Goal: Task Accomplishment & Management: Complete application form

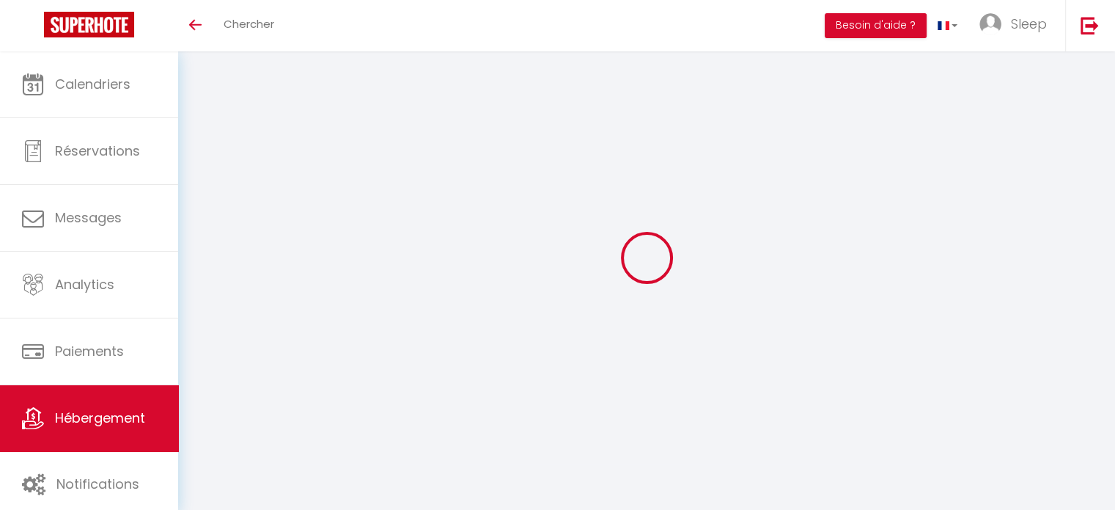
select select
select select "EUR"
select select
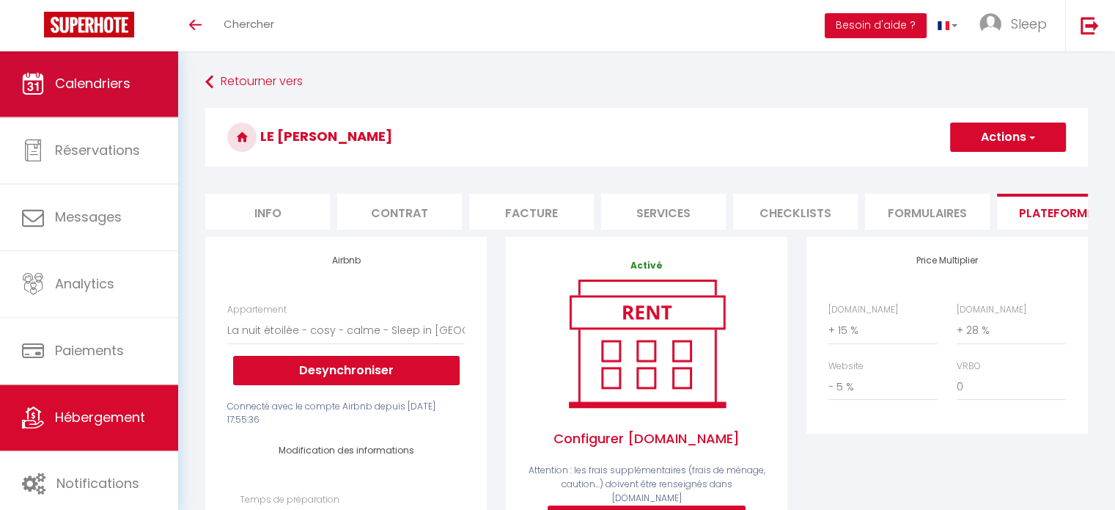
click at [122, 111] on link "Calendriers" at bounding box center [89, 84] width 178 height 66
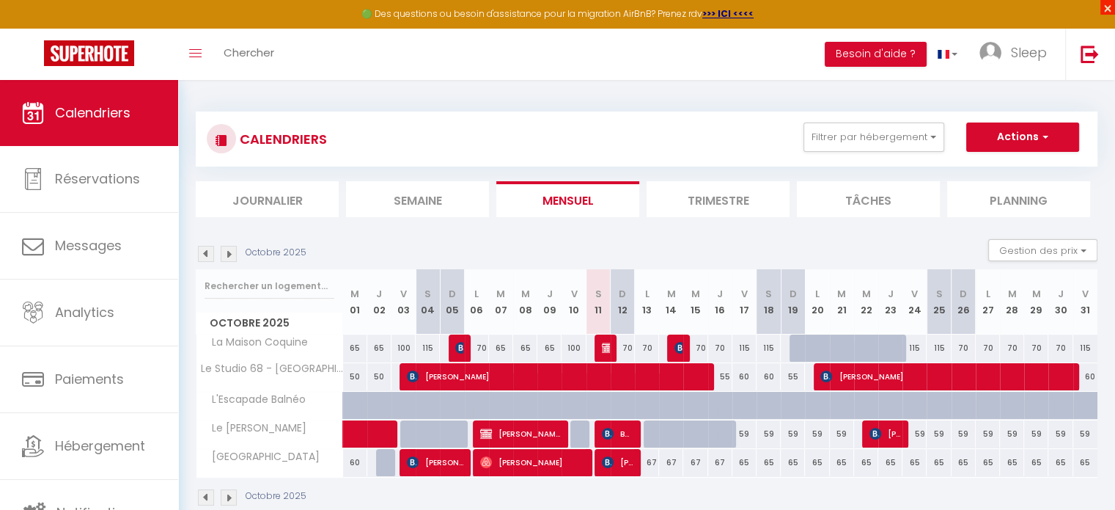
click at [1105, 8] on span "×" at bounding box center [1108, 7] width 15 height 15
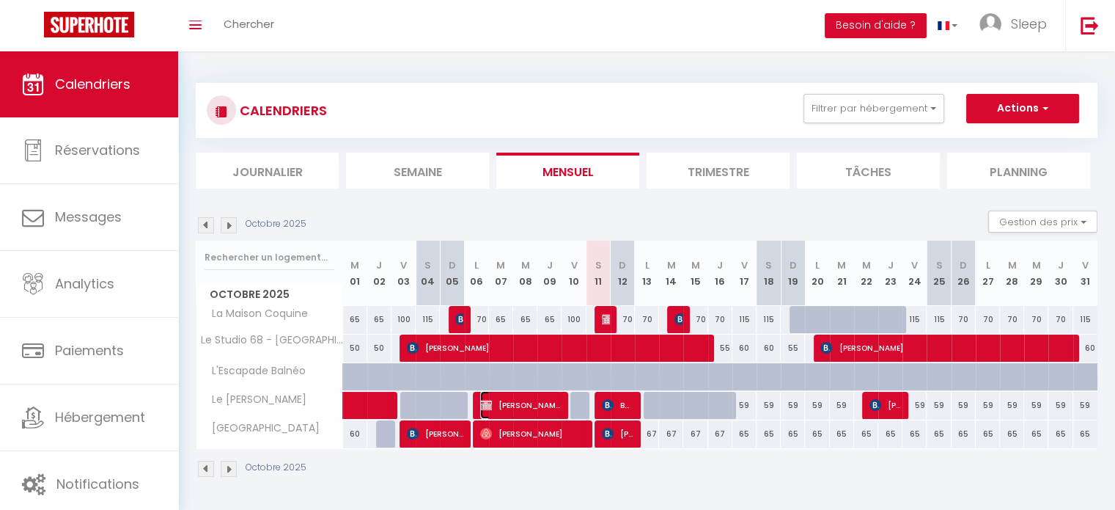
click at [513, 405] on span "[PERSON_NAME]" at bounding box center [520, 405] width 81 height 28
select select "OK"
select select "KO"
select select "0"
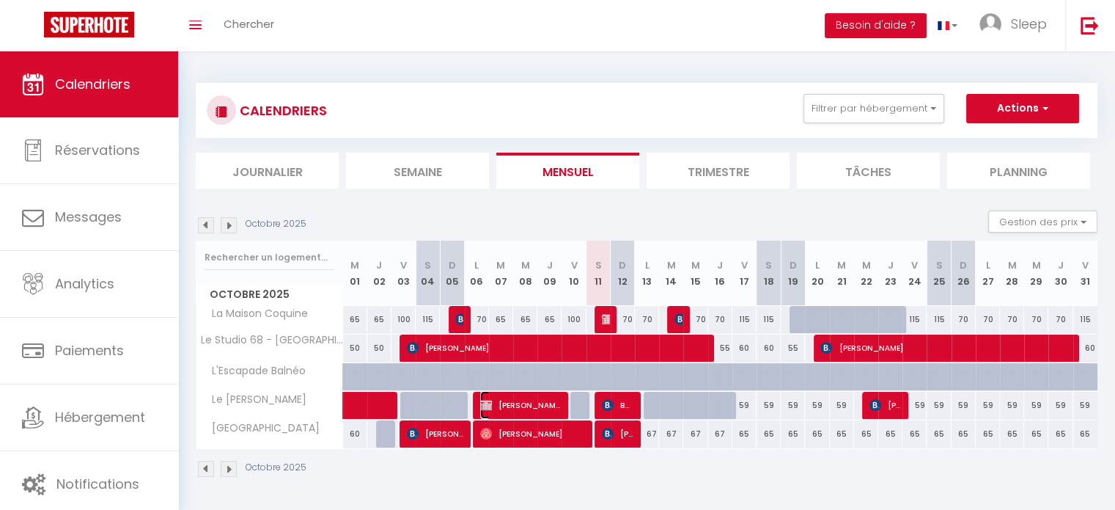
select select "1"
select select
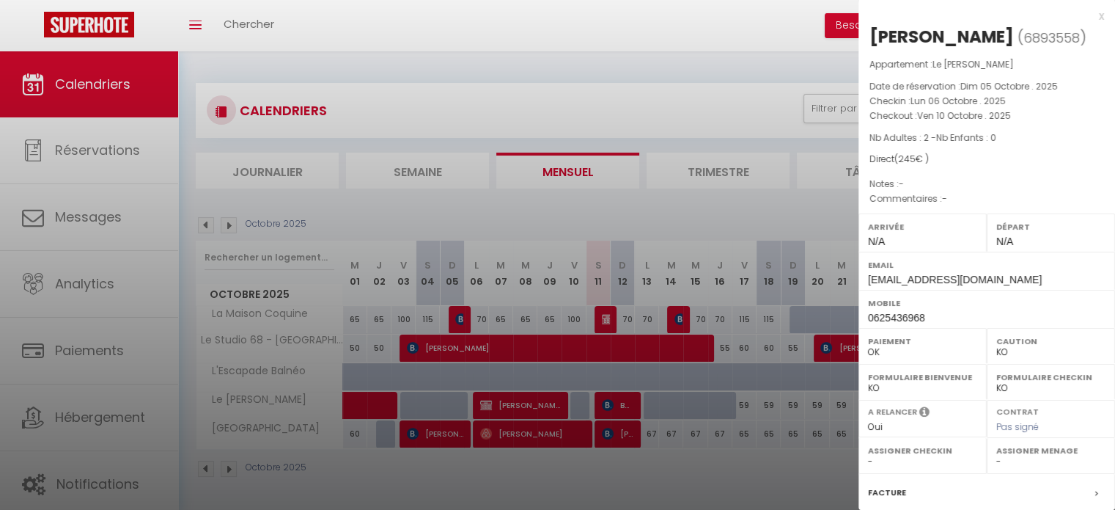
click at [893, 285] on span "[EMAIL_ADDRESS][DOMAIN_NAME]" at bounding box center [955, 279] width 174 height 12
copy div "[EMAIL_ADDRESS][DOMAIN_NAME]"
click at [906, 323] on span "0625436968" at bounding box center [896, 318] width 57 height 12
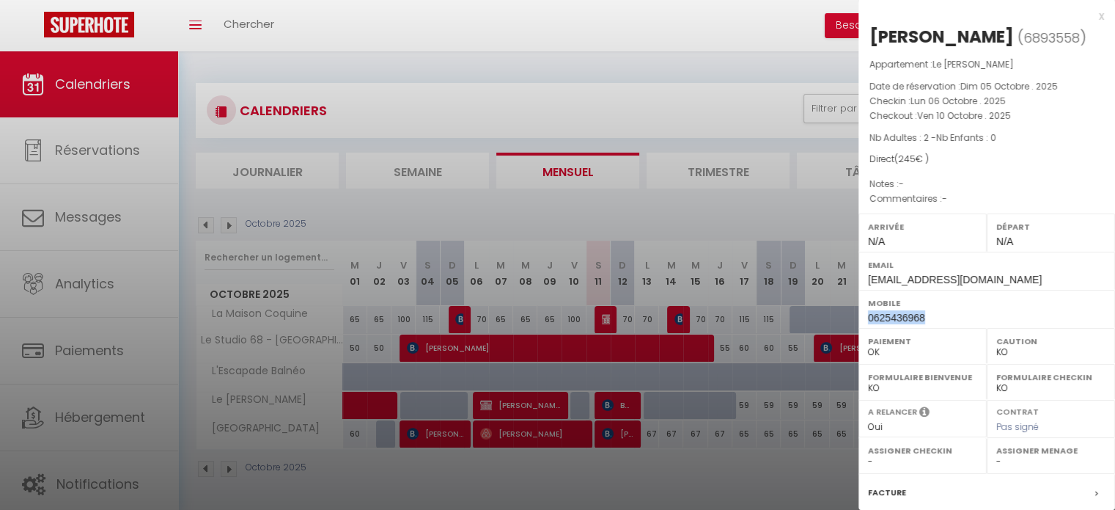
click at [906, 323] on span "0625436968" at bounding box center [896, 318] width 57 height 12
copy div "0625436968"
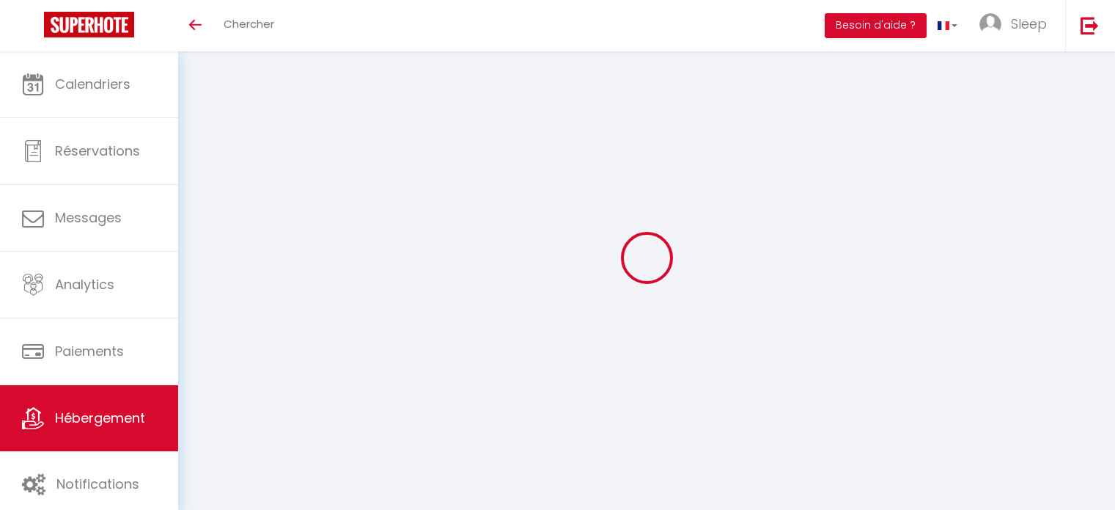
select select "3643-8066131"
select select "+ 15 %"
select select "+ 28 %"
select select "- 5 %"
select select
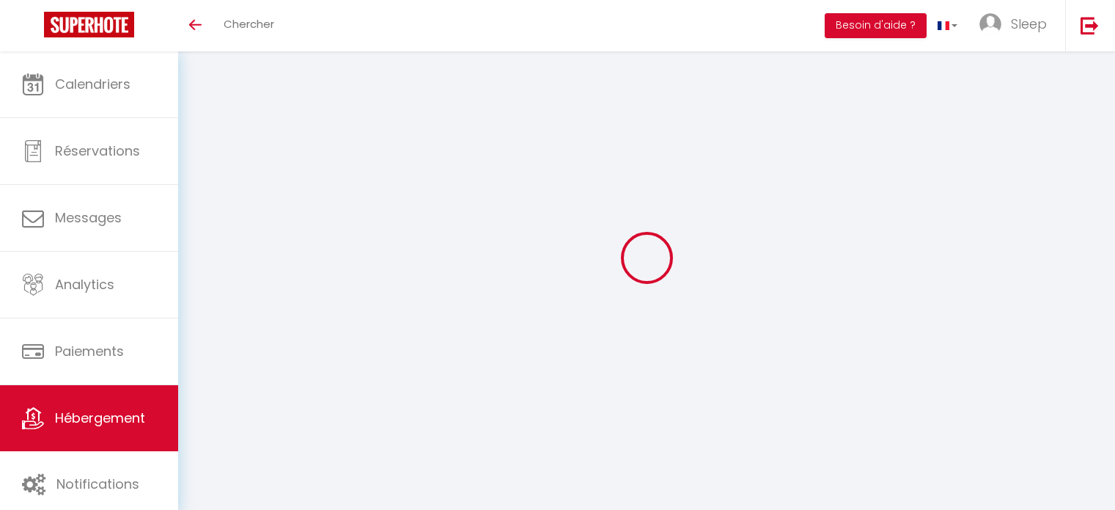
select select "EUR"
select select
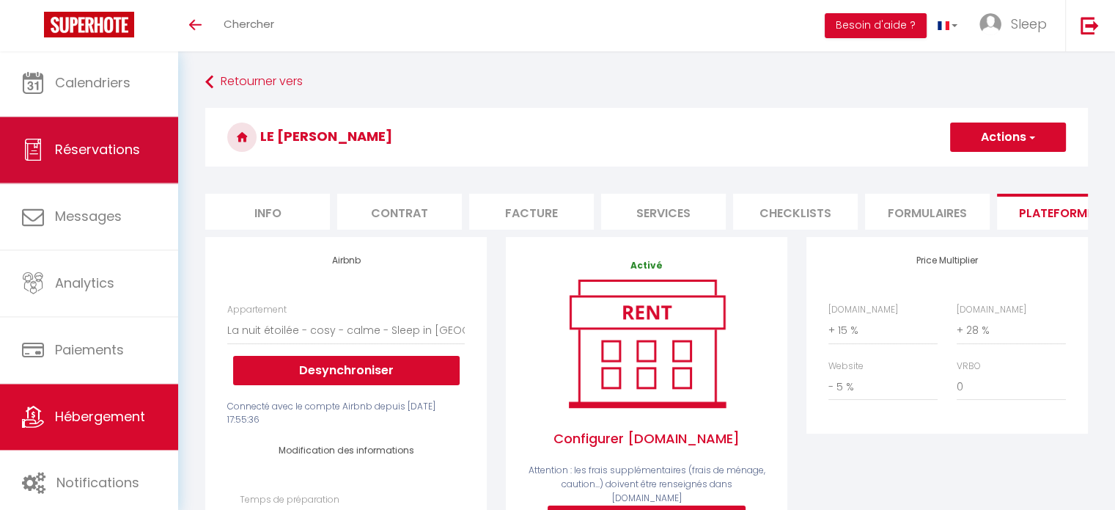
click at [80, 158] on link "Réservations" at bounding box center [89, 150] width 178 height 66
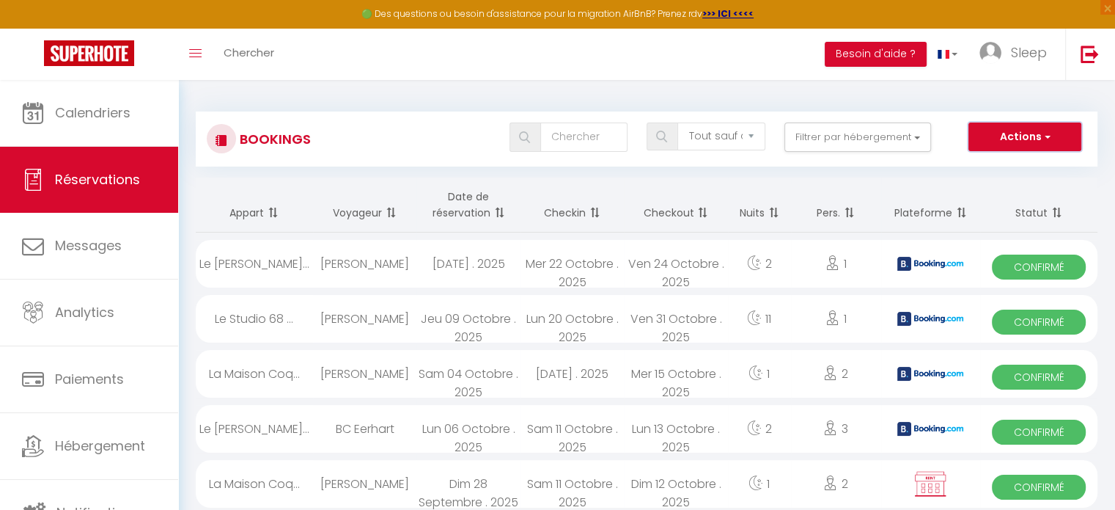
click at [1041, 128] on button "Actions" at bounding box center [1025, 136] width 113 height 29
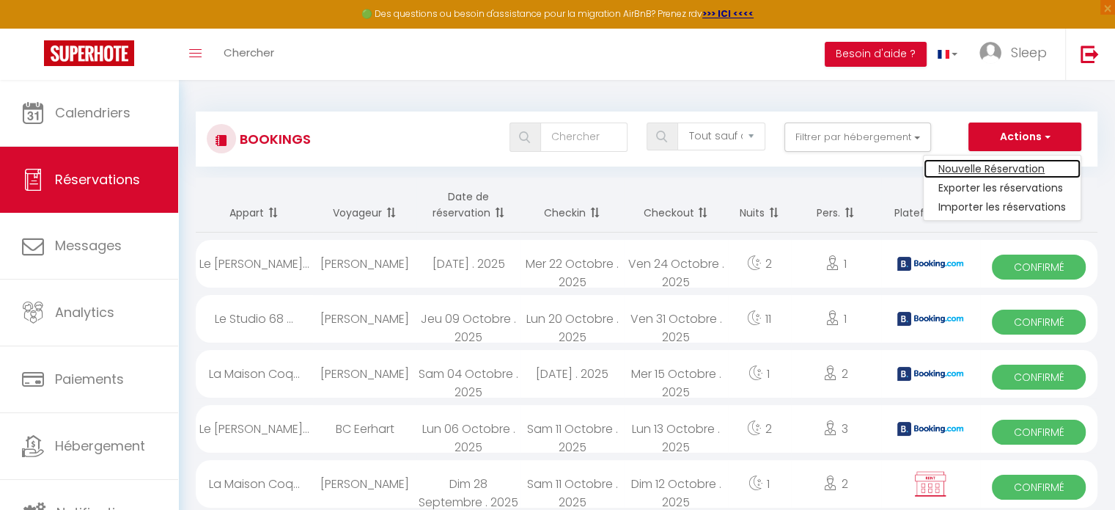
click at [987, 171] on link "Nouvelle Réservation" at bounding box center [1002, 168] width 157 height 19
select select
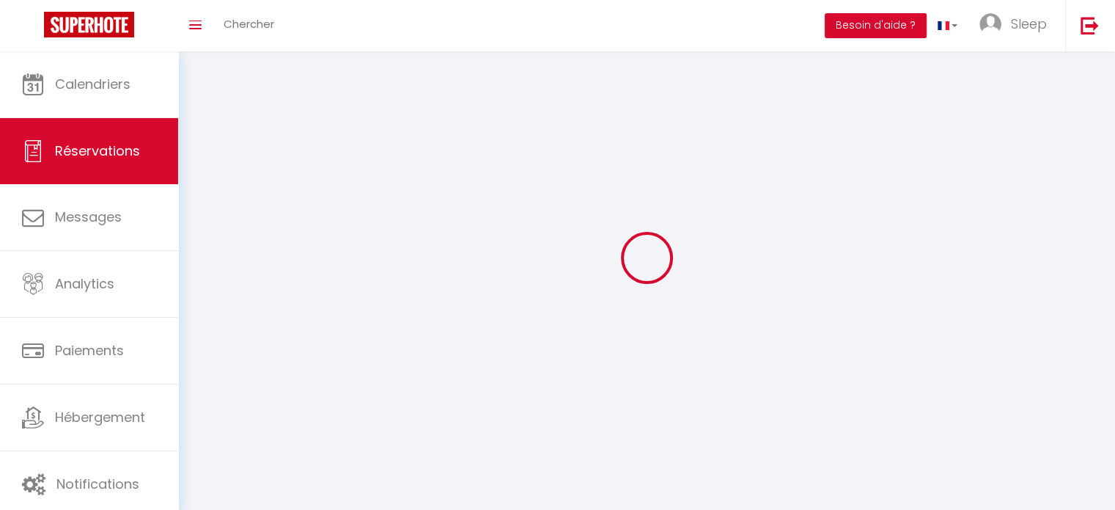
select select
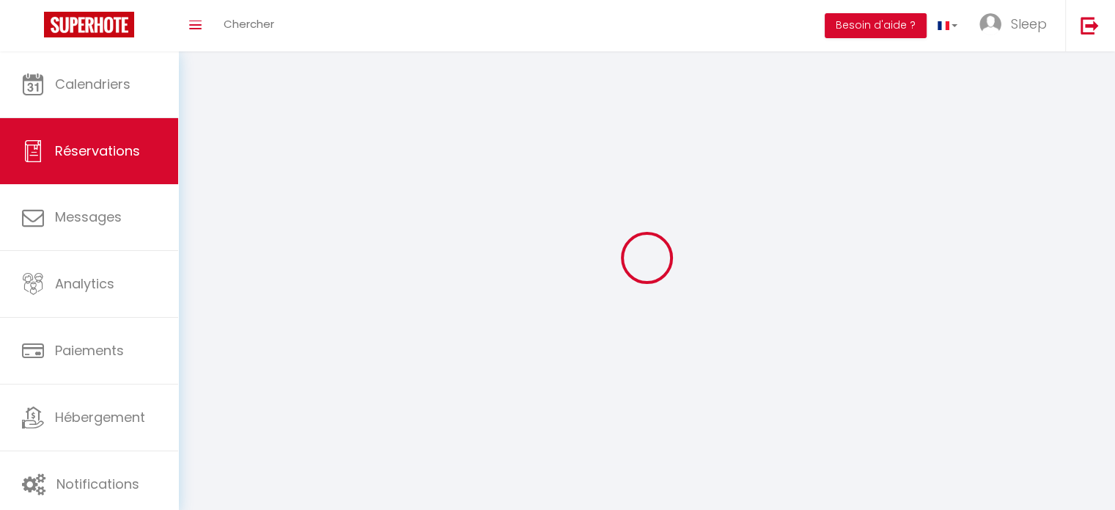
select select
checkbox input "false"
select select
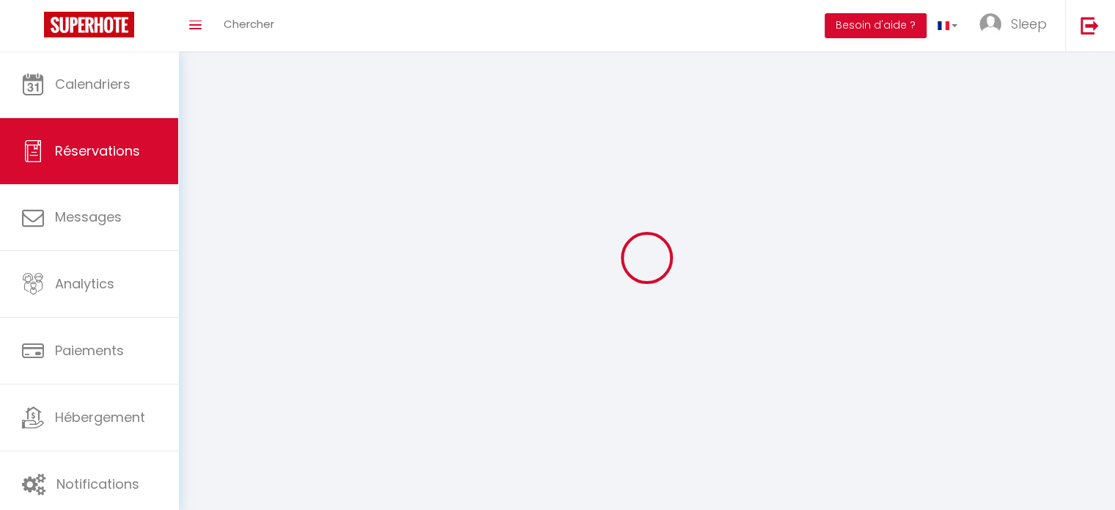
select select
checkbox input "false"
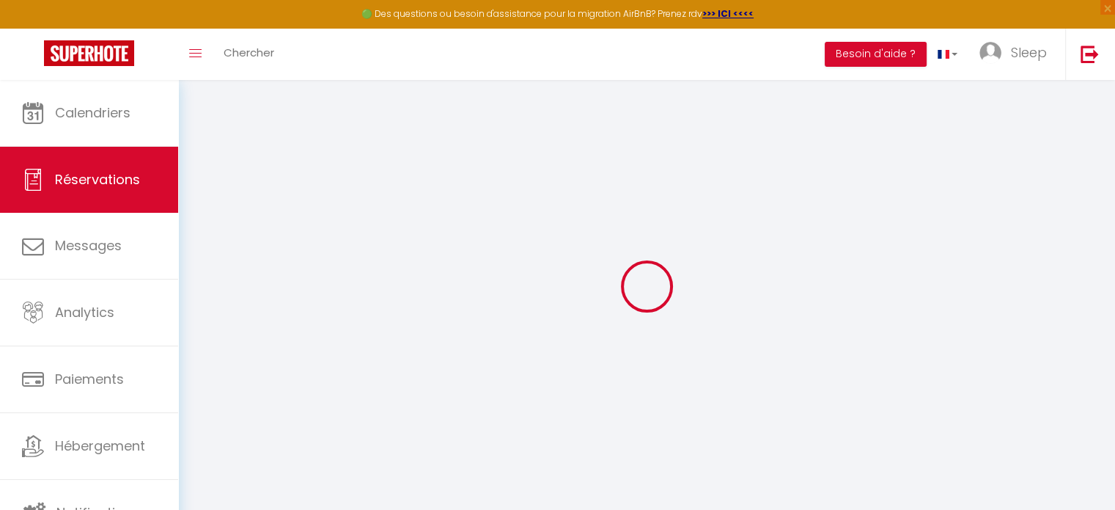
select select
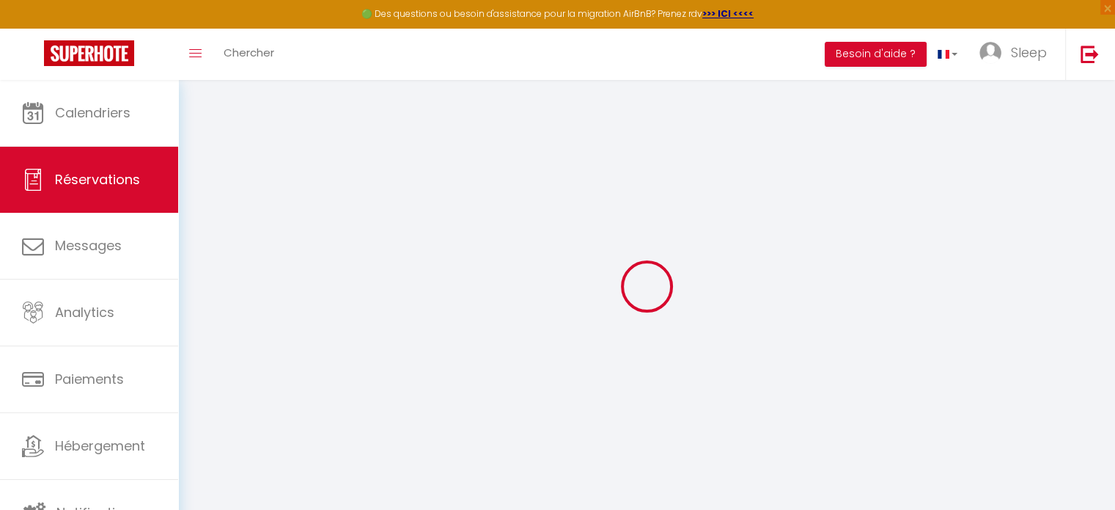
select select
checkbox input "false"
select select
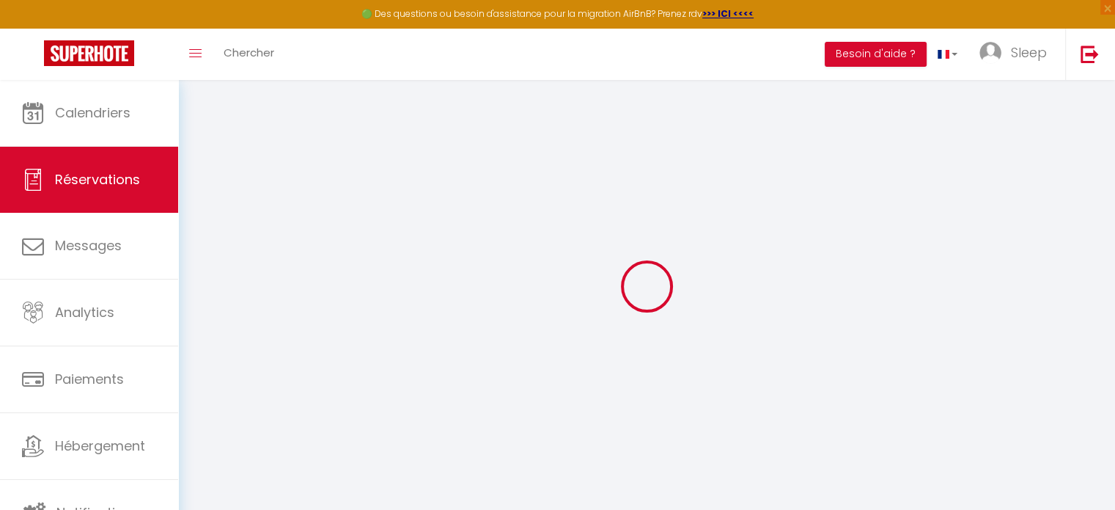
select select
checkbox input "false"
select select
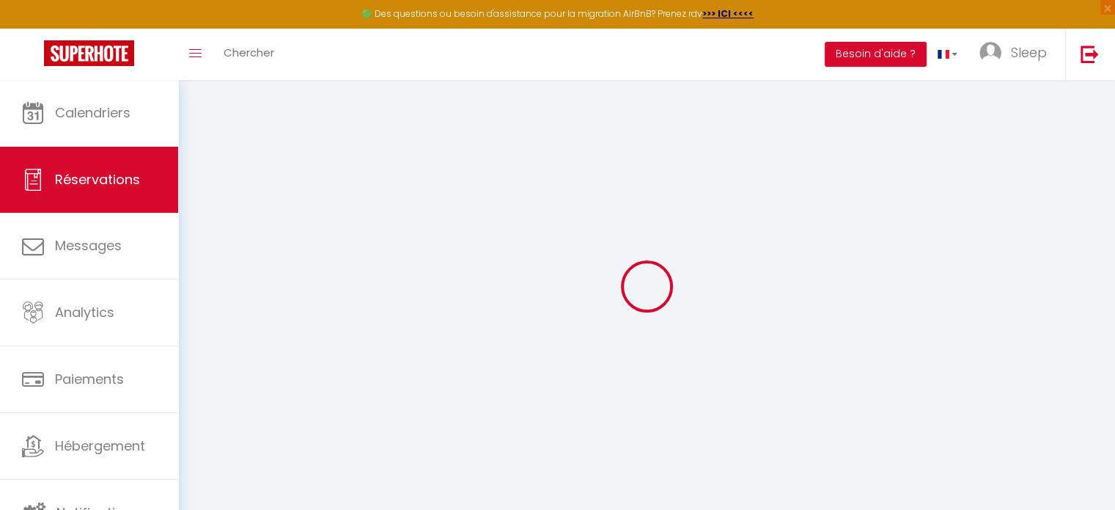
select select
checkbox input "false"
select select
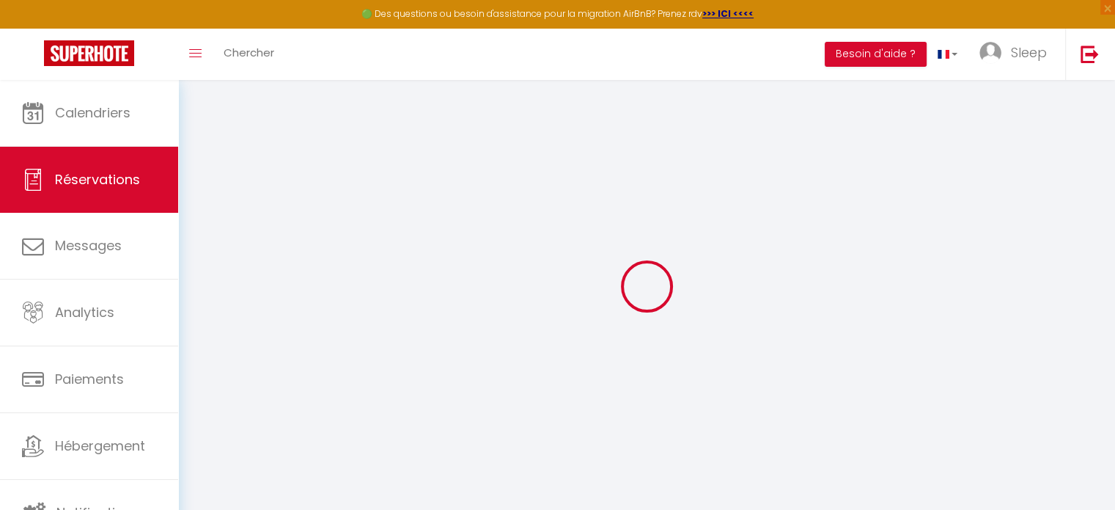
select select
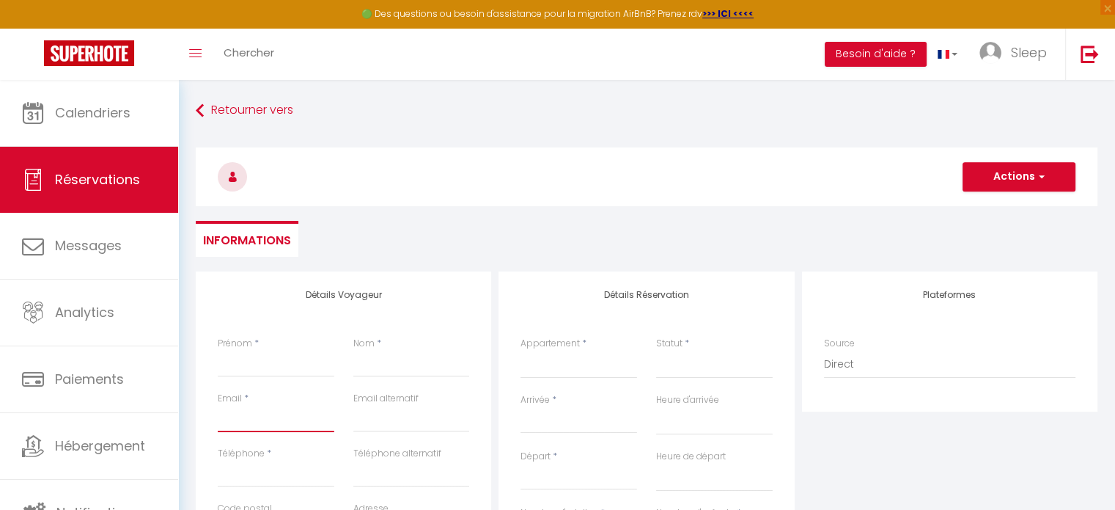
click at [235, 425] on input "Email client" at bounding box center [276, 418] width 117 height 26
paste input "[EMAIL_ADDRESS][DOMAIN_NAME]"
type input "[EMAIL_ADDRESS][DOMAIN_NAME]"
select select
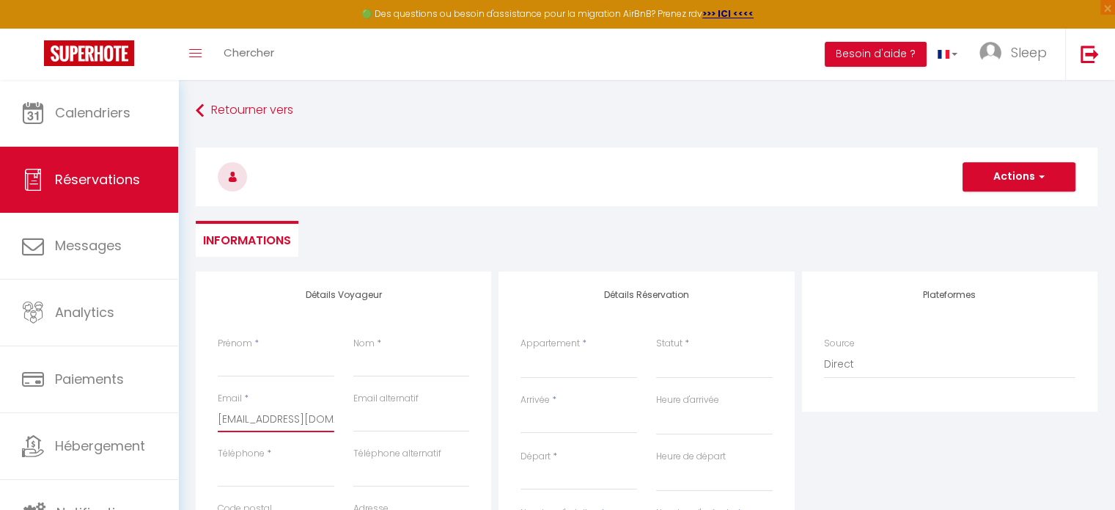
select select
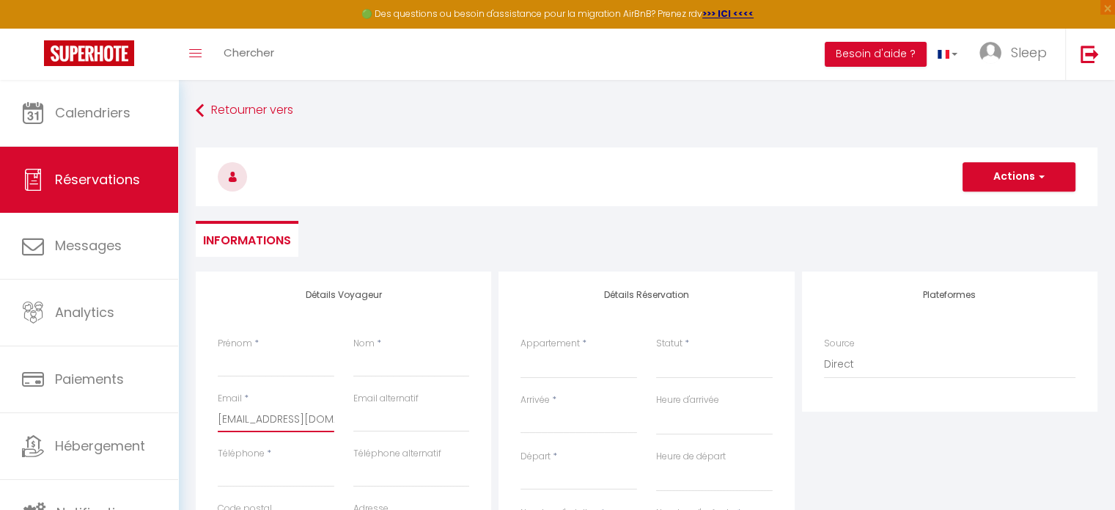
checkbox input "false"
type input "[EMAIL_ADDRESS][DOMAIN_NAME]"
click at [246, 363] on input "Prénom" at bounding box center [276, 363] width 117 height 26
type input "L"
select select
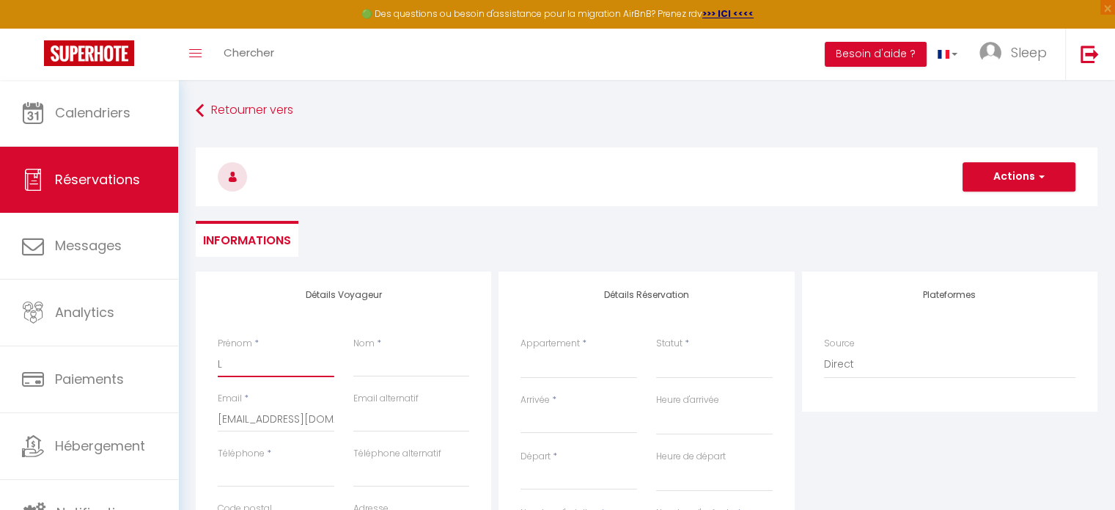
select select
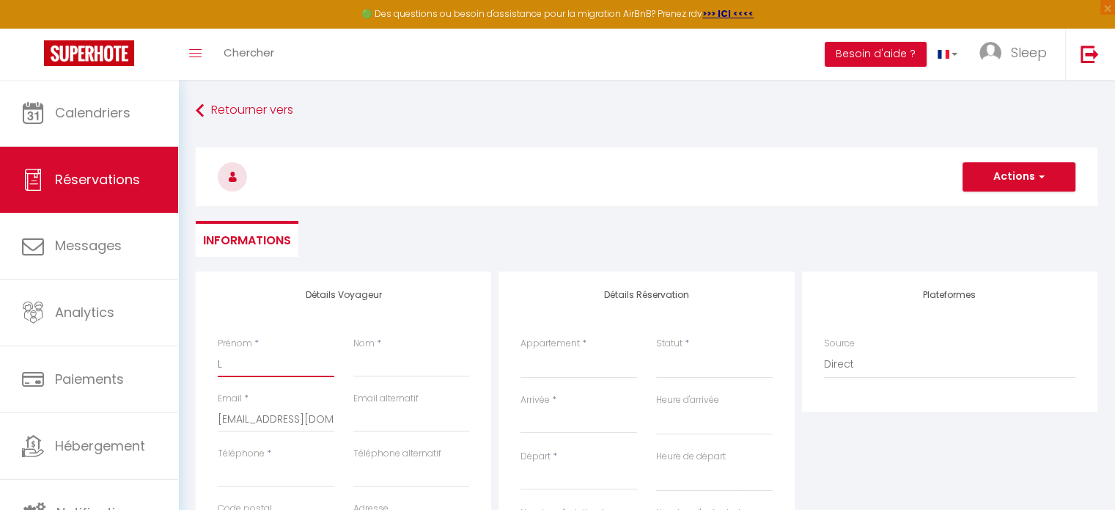
select select
checkbox input "false"
type input "La"
select select
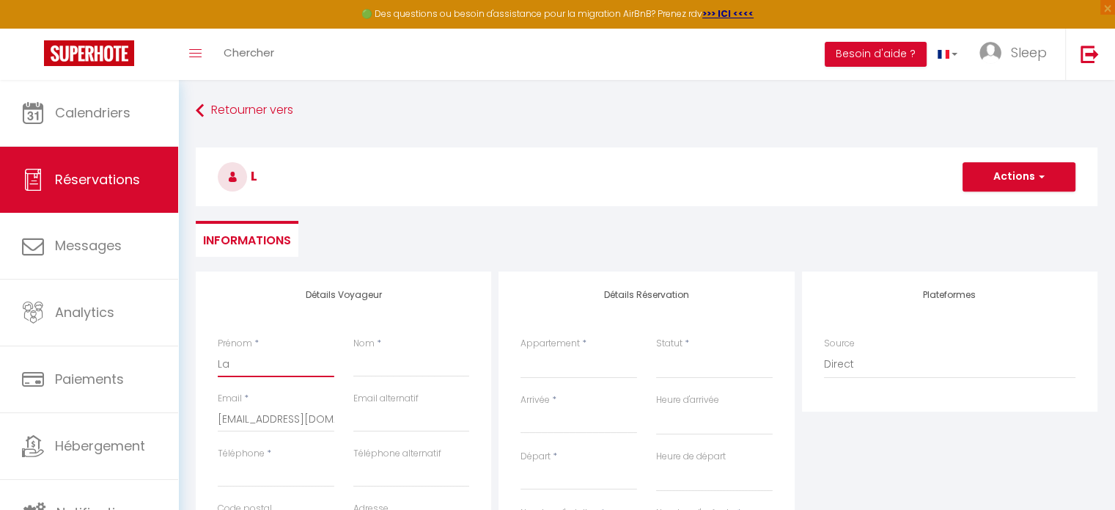
select select
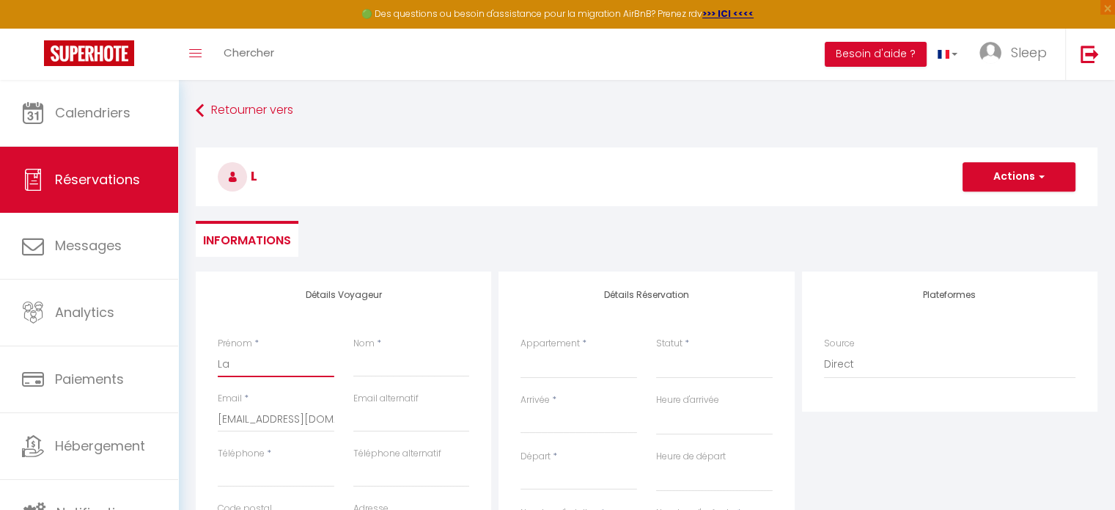
checkbox input "false"
type input "Lam"
select select
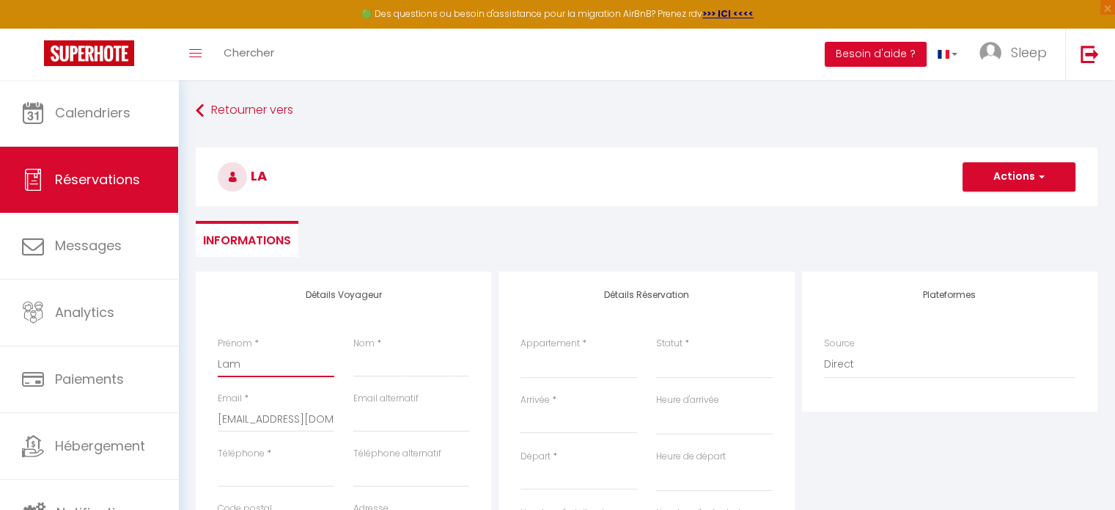
select select
checkbox input "false"
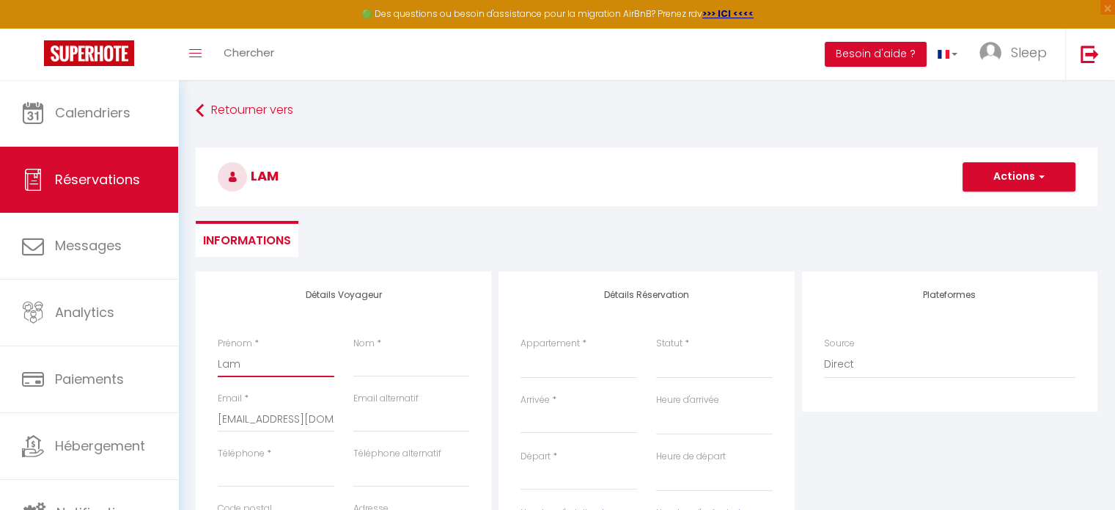
type input "Lamp"
select select
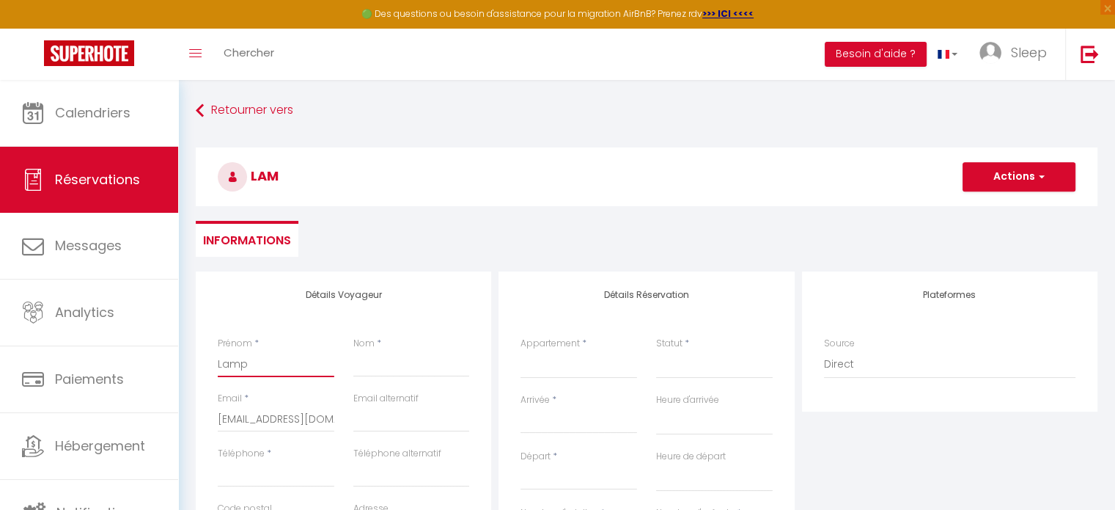
select select
checkbox input "false"
type input "Lampe"
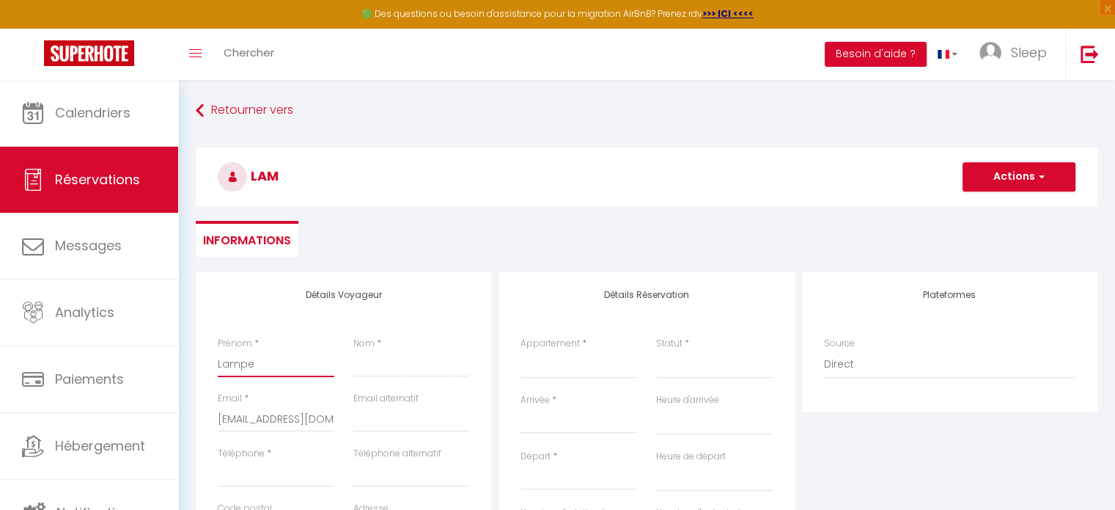
select select
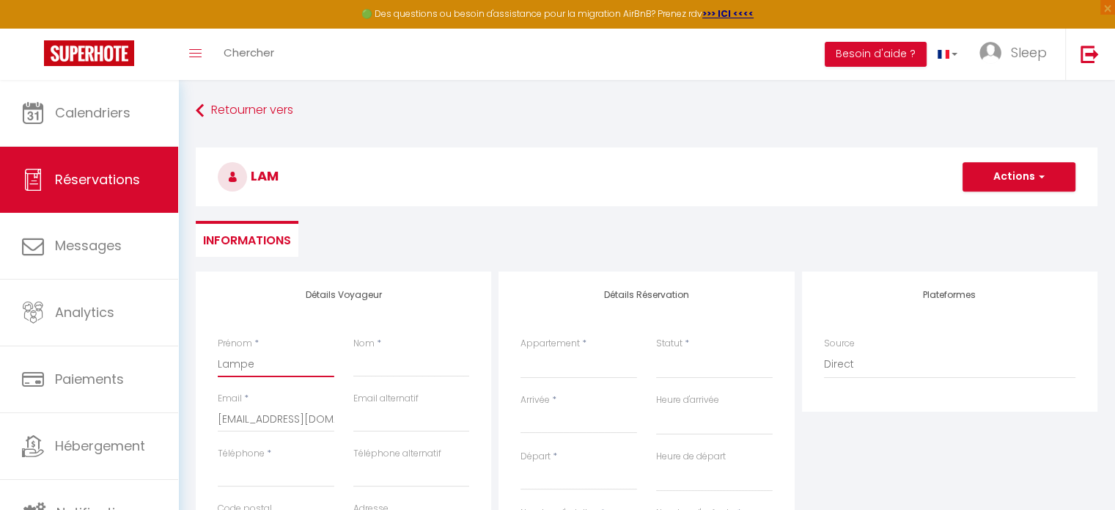
select select
checkbox input "false"
type input "Lamper"
select select
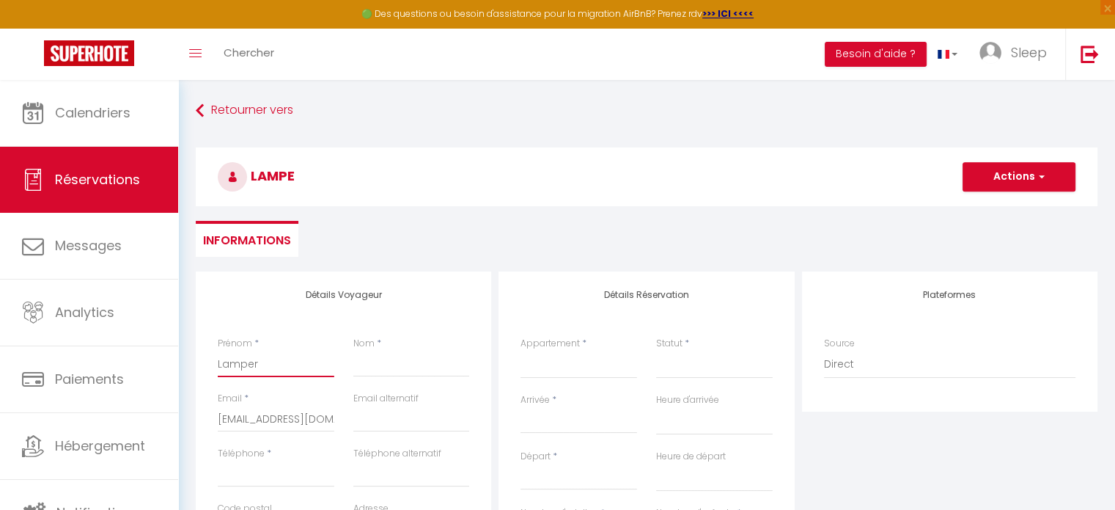
select select
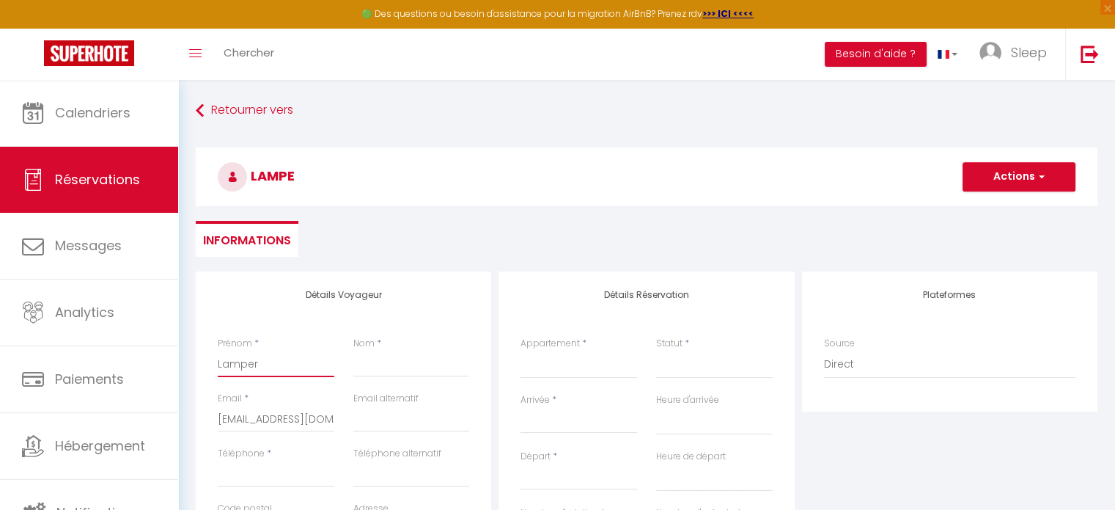
select select
checkbox input "false"
type input "Lamperi"
select select
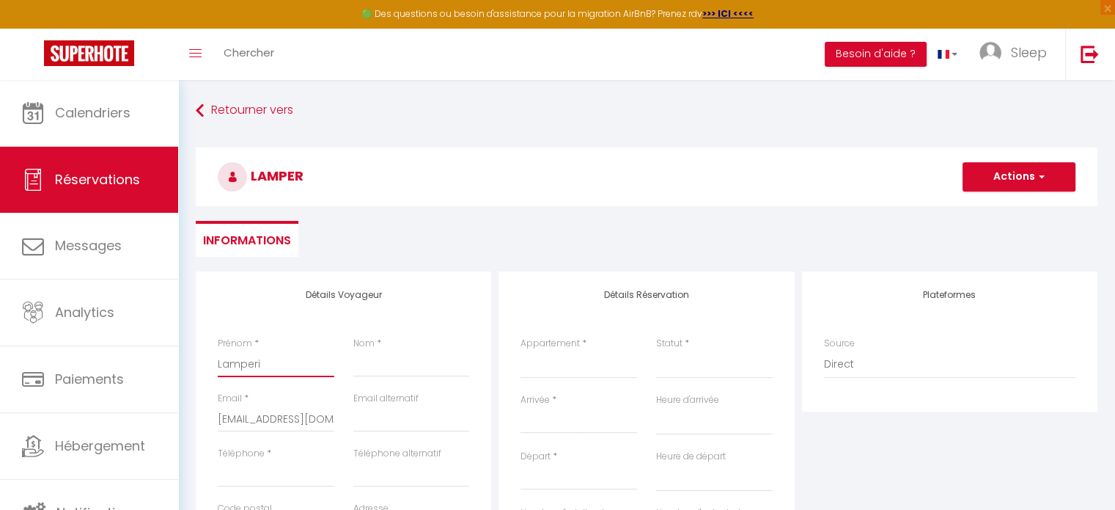
select select
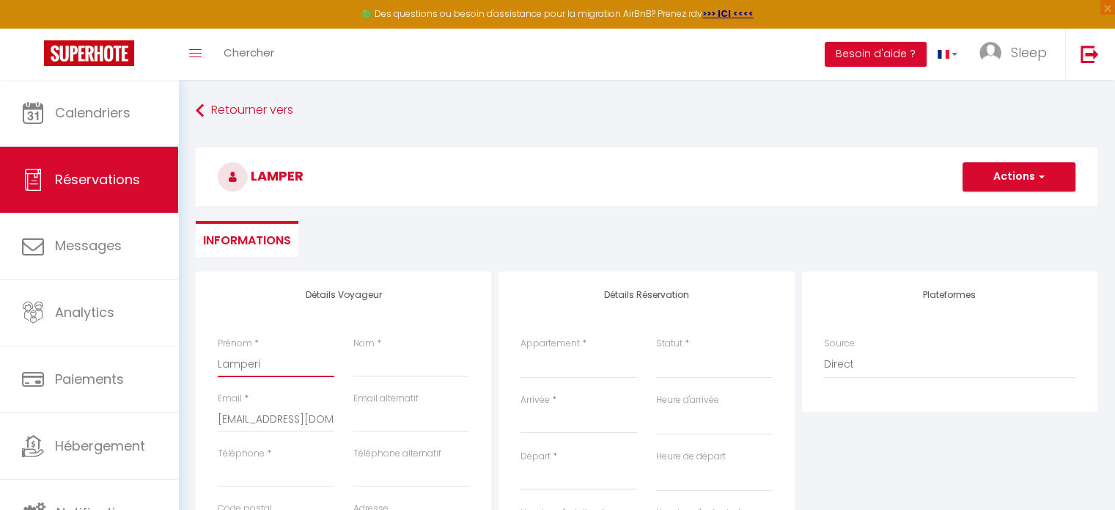
checkbox input "false"
type input "Lamperie"
select select
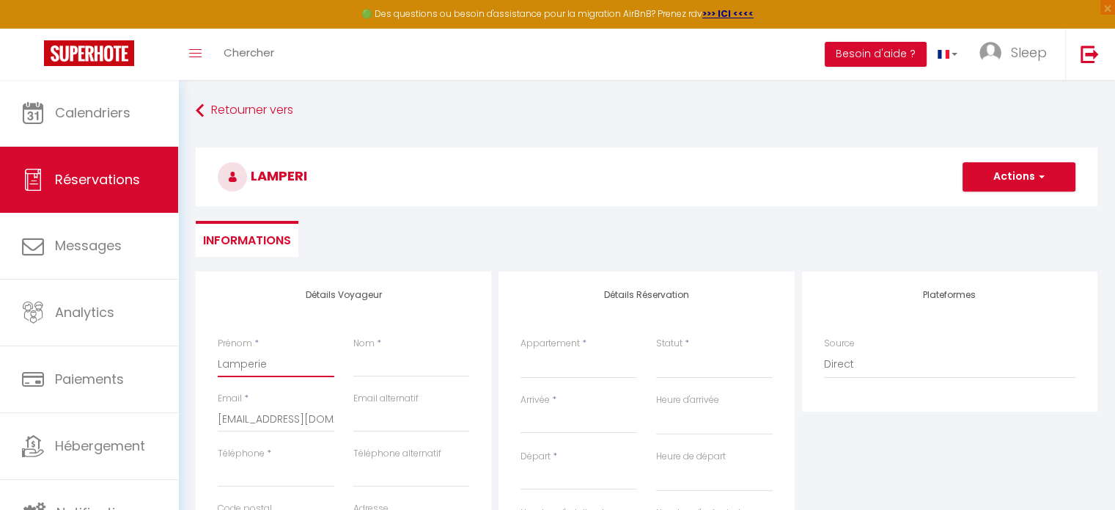
select select
checkbox input "false"
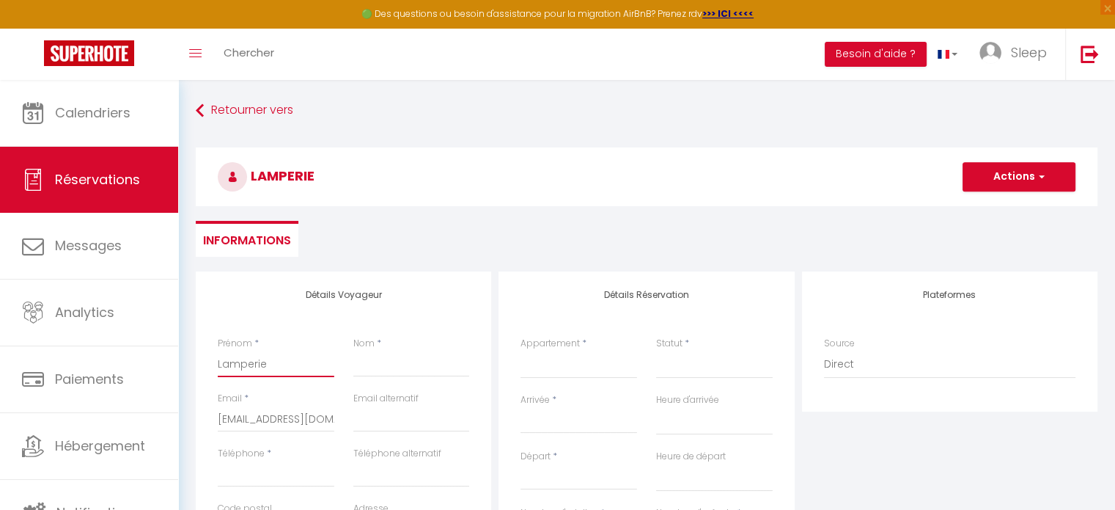
type input "Lamperier"
select select
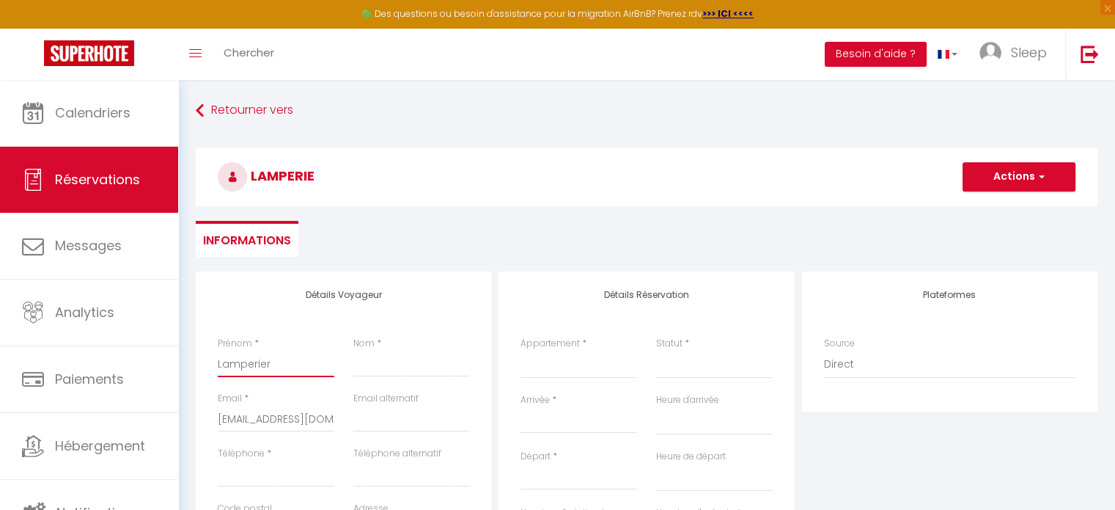
select select
checkbox input "false"
type input "Lamperier"
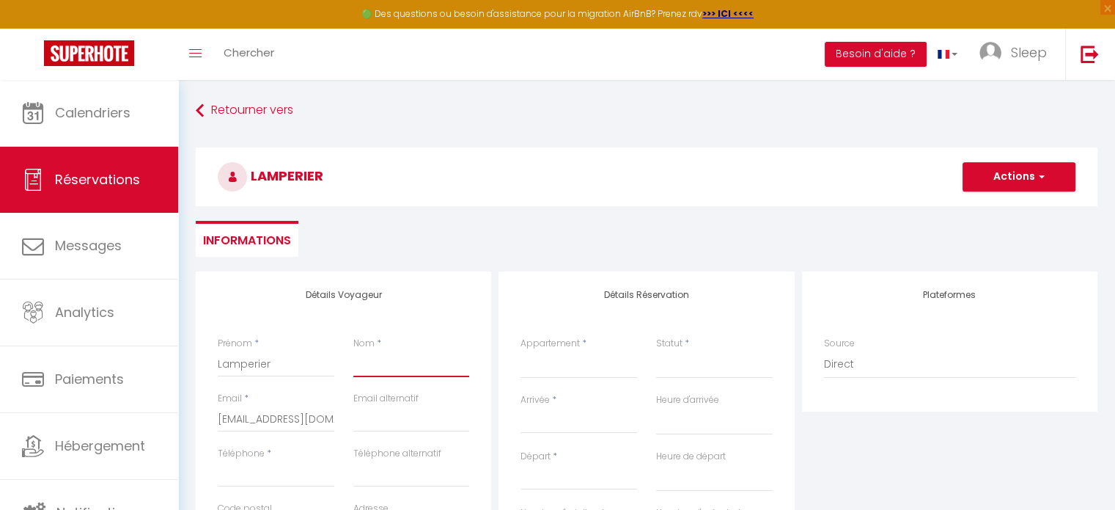
click at [377, 363] on input "Nom" at bounding box center [411, 363] width 117 height 26
type input "D"
select select
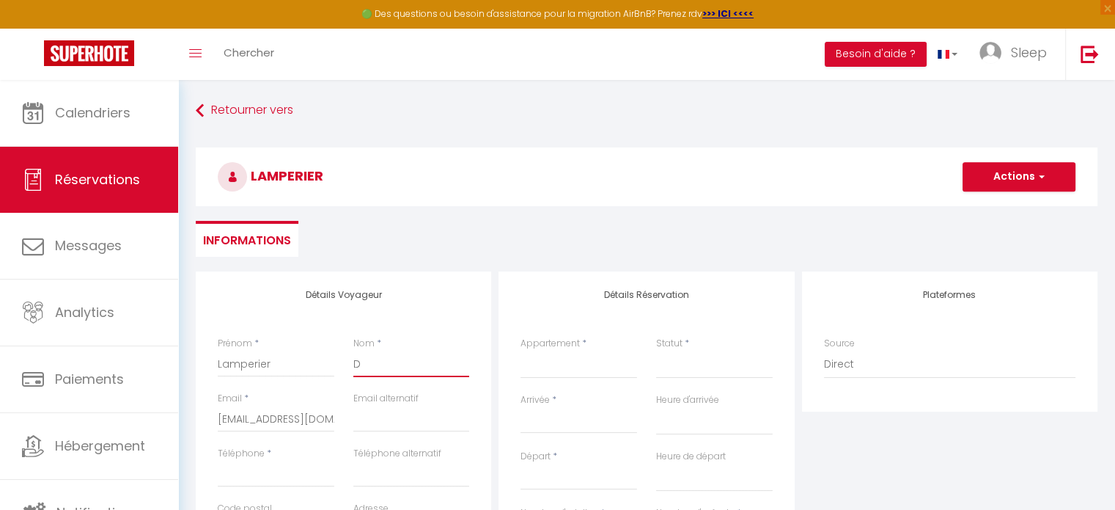
select select
checkbox input "false"
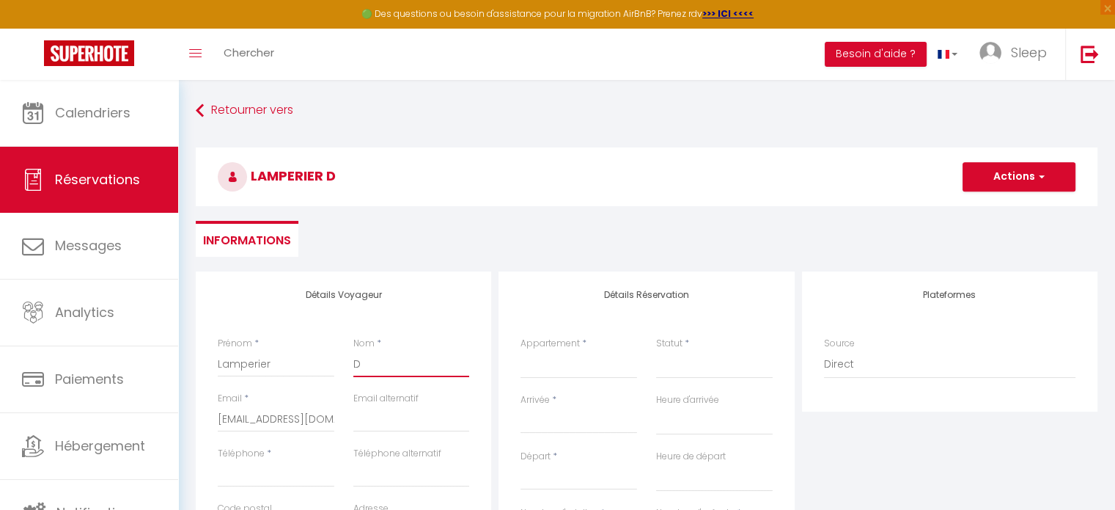
type input "Do"
select select
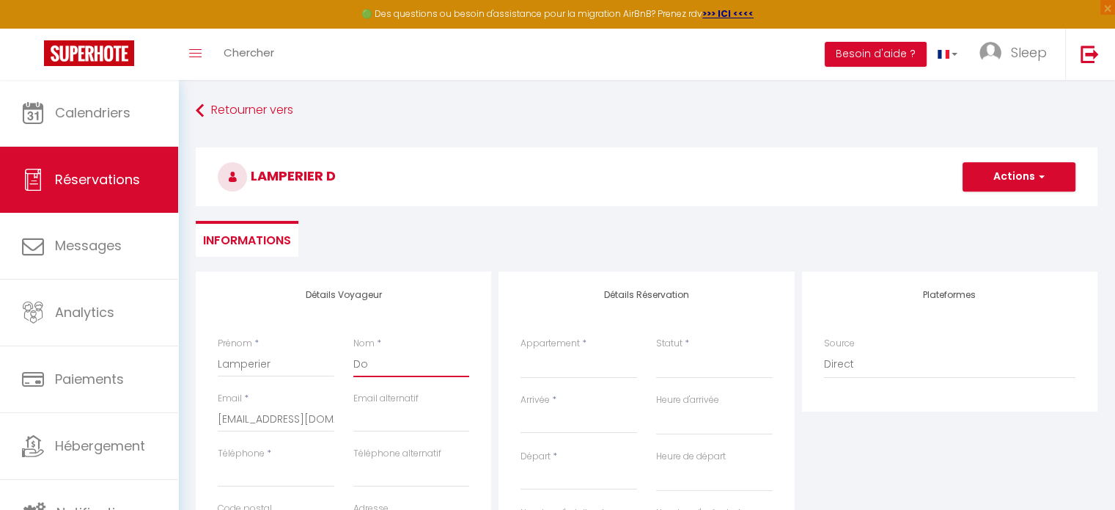
select select
checkbox input "false"
type input "Don"
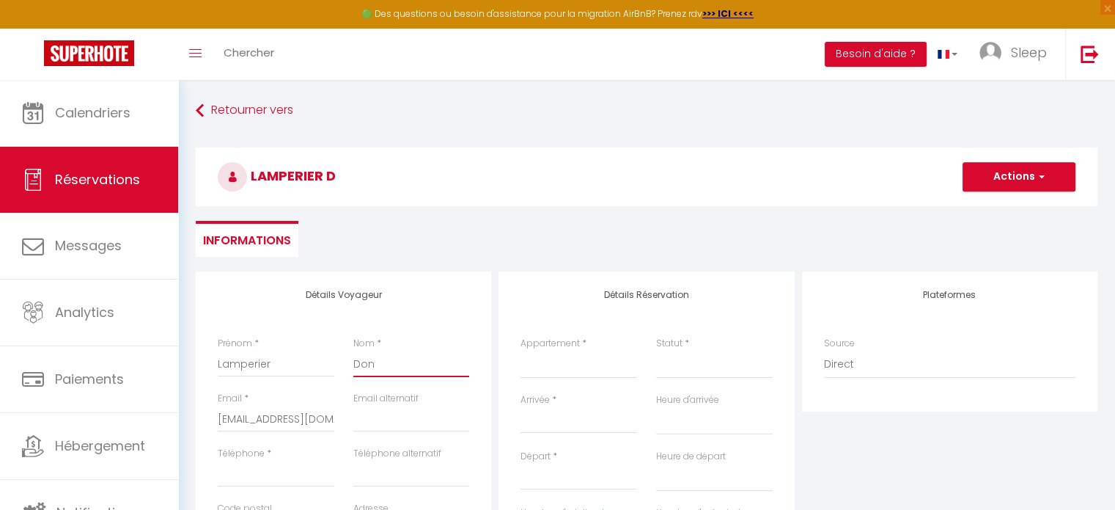
select select
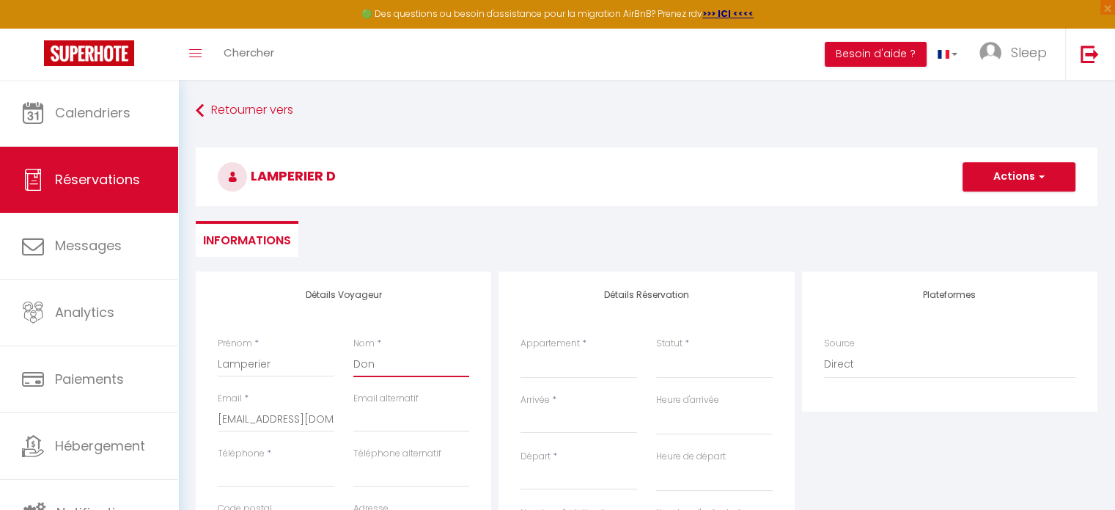
select select
checkbox input "false"
type input "Dona"
select select
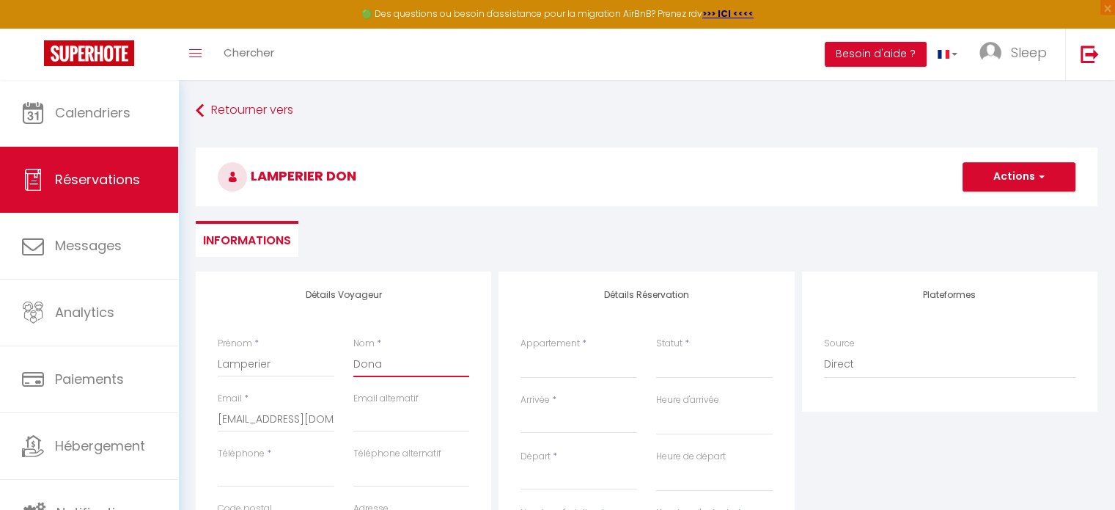
select select
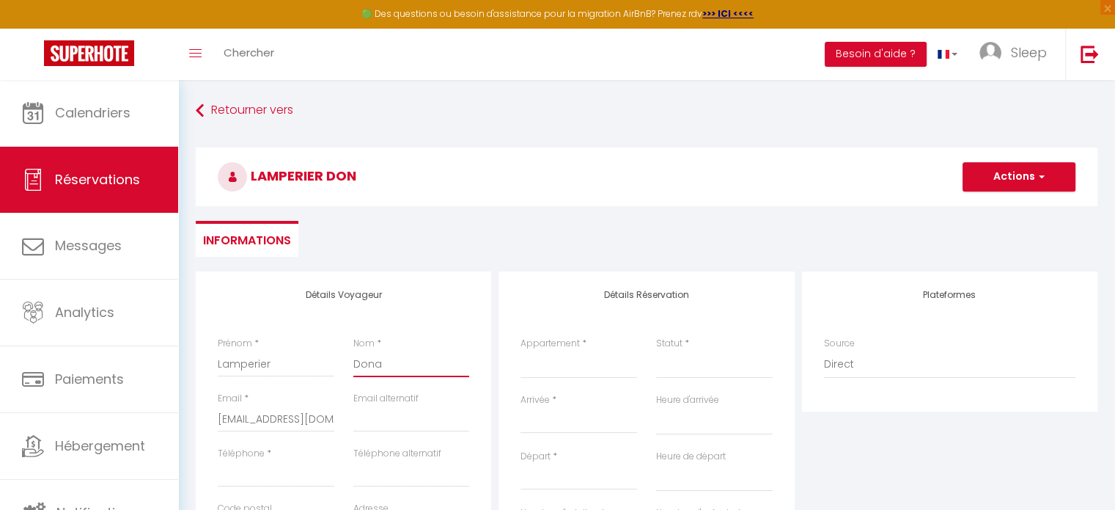
select select
checkbox input "false"
type input "Donat"
select select
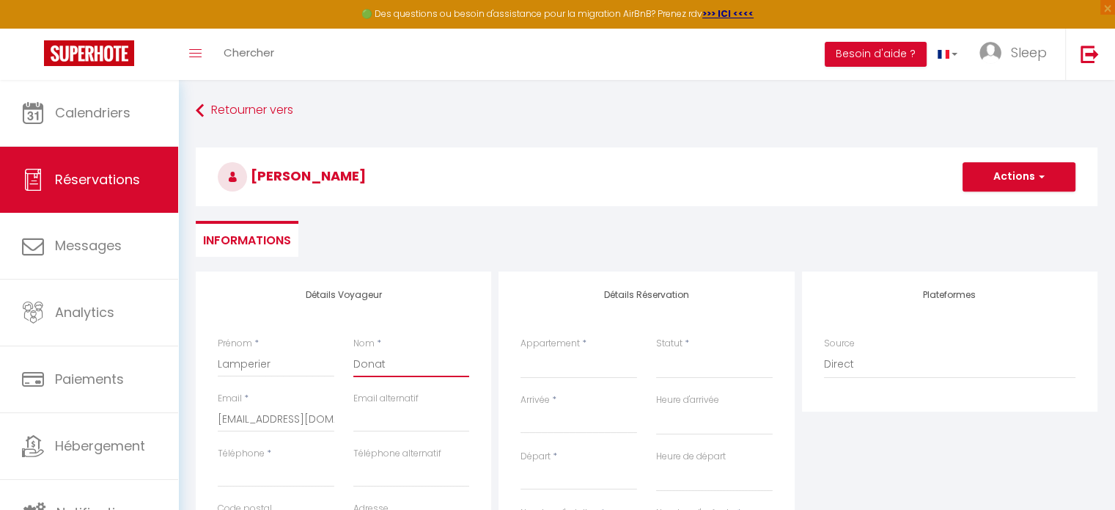
select select
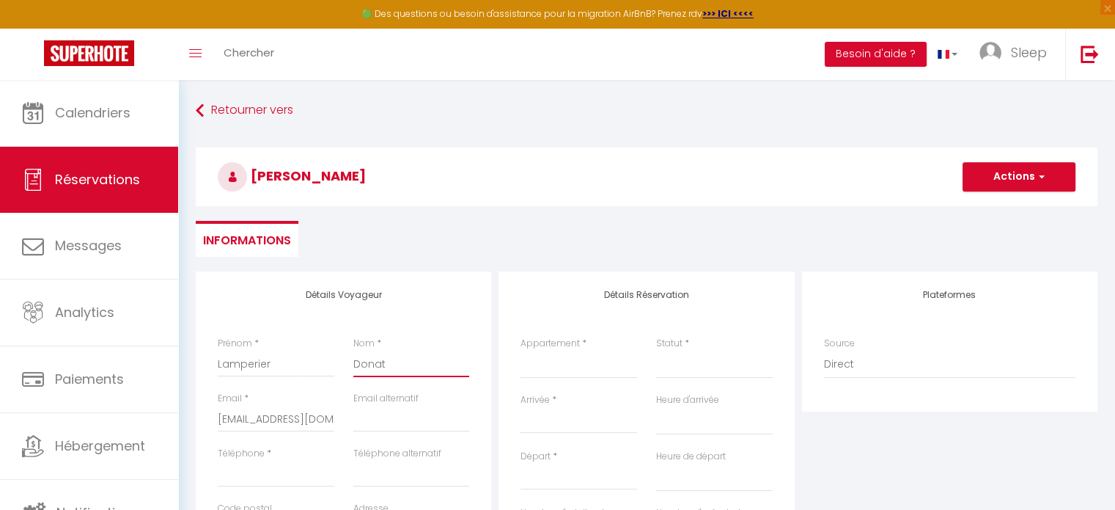
checkbox input "false"
type input "Donati"
select select
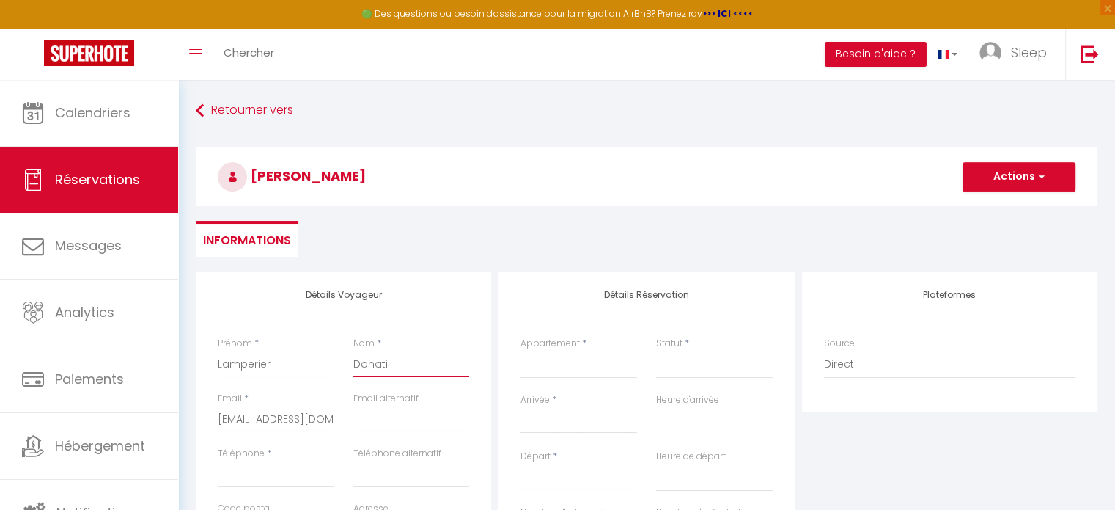
select select
checkbox input "false"
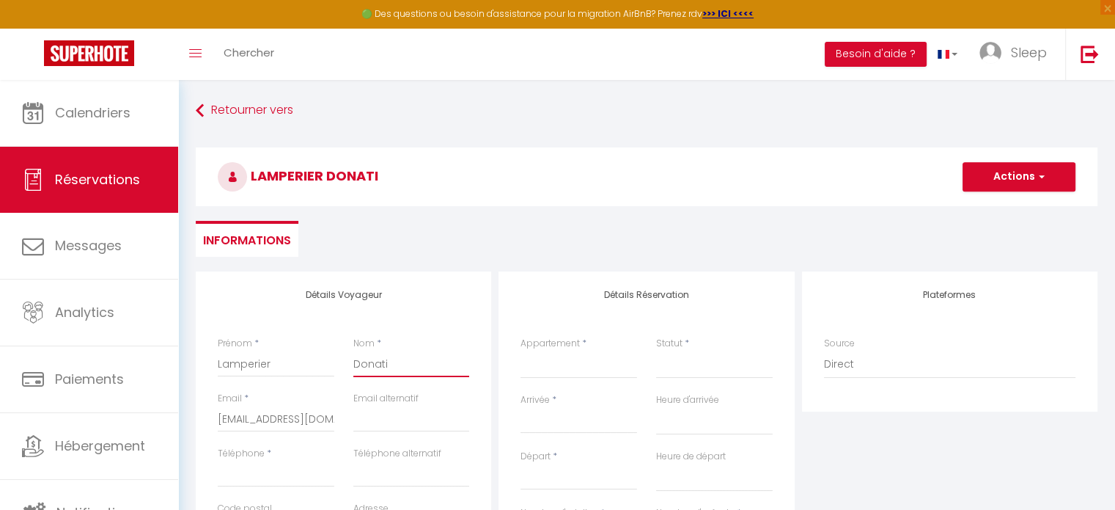
type input "Donatie"
select select
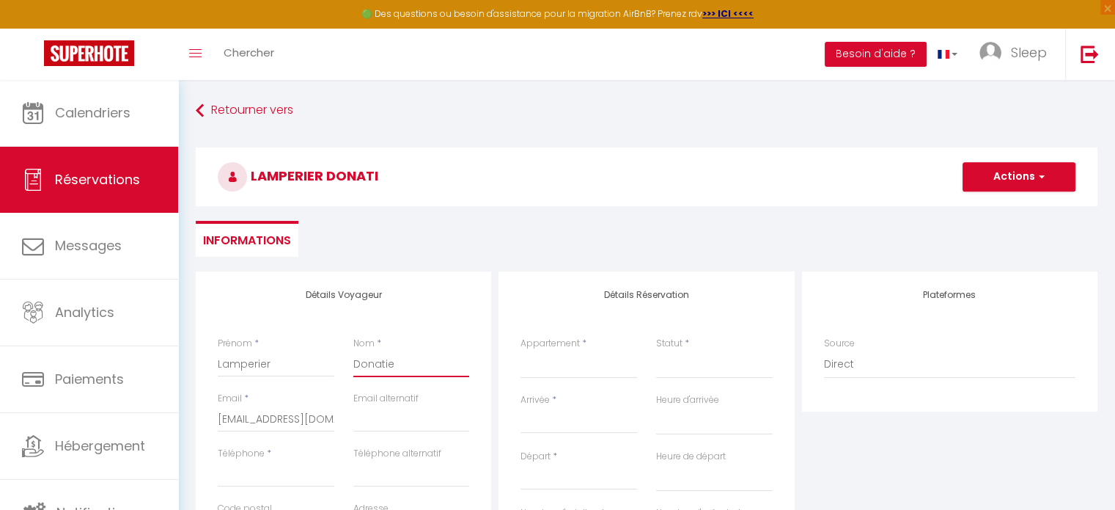
select select
click at [265, 480] on input "Téléphone" at bounding box center [276, 473] width 117 height 26
paste input "0625436968"
click at [458, 244] on ul "Informations" at bounding box center [647, 239] width 902 height 36
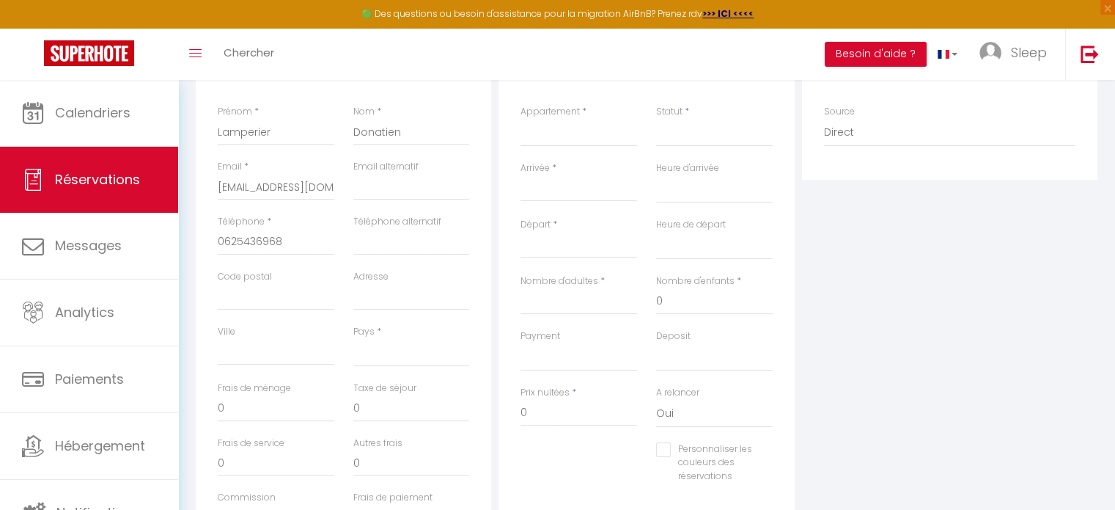
scroll to position [235, 0]
click at [373, 345] on select "France Portugal Afghanistan Albania Algeria American Samoa Andorra Angola Angui…" at bounding box center [411, 350] width 117 height 28
click at [353, 336] on select "France Portugal Afghanistan Albania Algeria American Samoa Andorra Angola Angui…" at bounding box center [411, 350] width 117 height 28
click at [491, 337] on div "Détails Voyageur Prénom * Lamperier Nom * Donatien Email * donasjr@gmail.com Em…" at bounding box center [343, 299] width 303 height 524
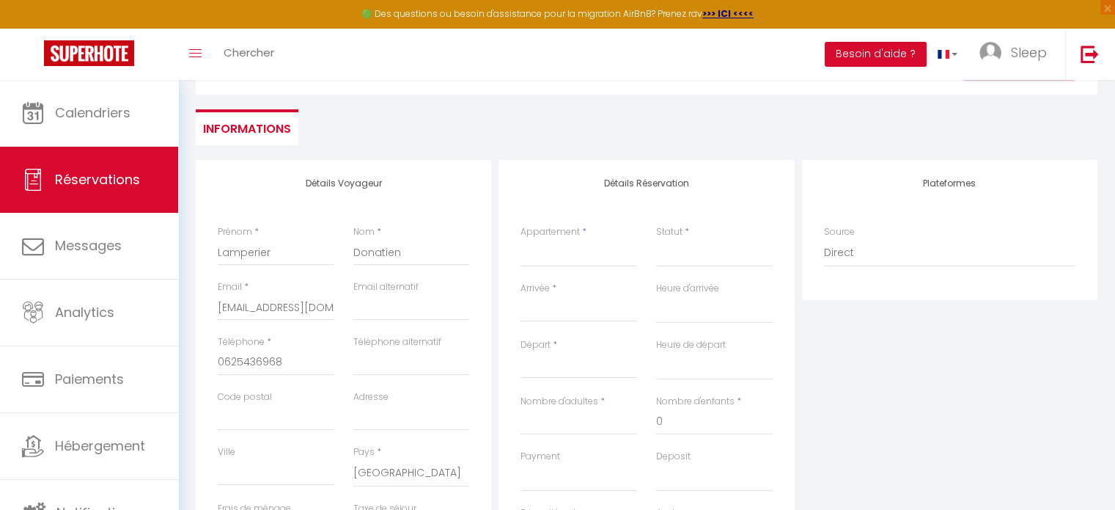
scroll to position [0, 0]
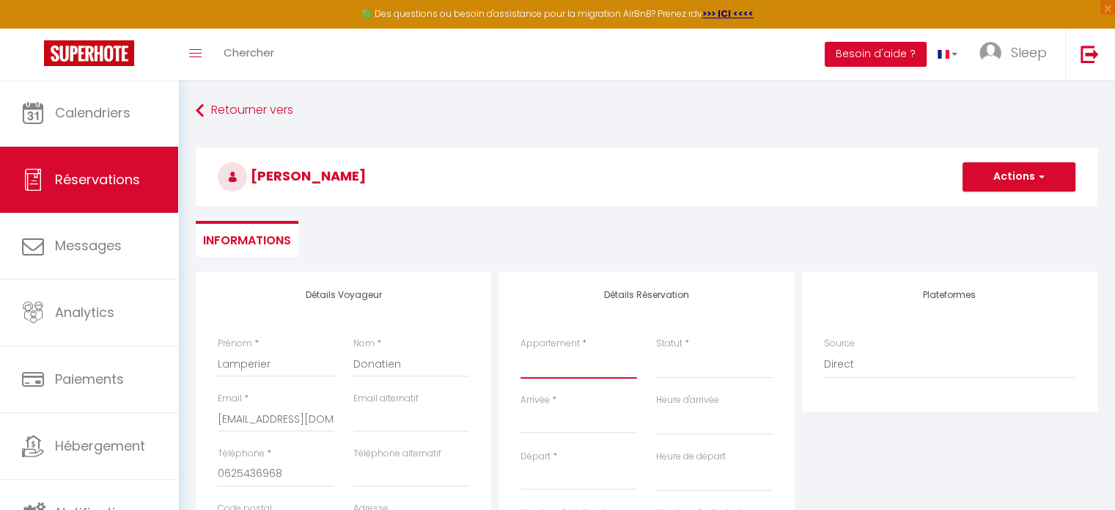
click at [570, 369] on select "La Maison Coquine Le Studio 68 - Hyper Centre - Sleep in Béthune L'Escapade Bal…" at bounding box center [579, 364] width 117 height 28
click at [521, 350] on select "La Maison Coquine Le Studio 68 - Hyper Centre - Sleep in Béthune L'Escapade Bal…" at bounding box center [579, 364] width 117 height 28
click at [695, 354] on select "Confirmé Non Confirmé Annulé Annulé par le voyageur No Show Request" at bounding box center [714, 364] width 117 height 28
click at [704, 375] on select "Confirmé Non Confirmé Annulé Annulé par le voyageur No Show Request" at bounding box center [714, 364] width 117 height 28
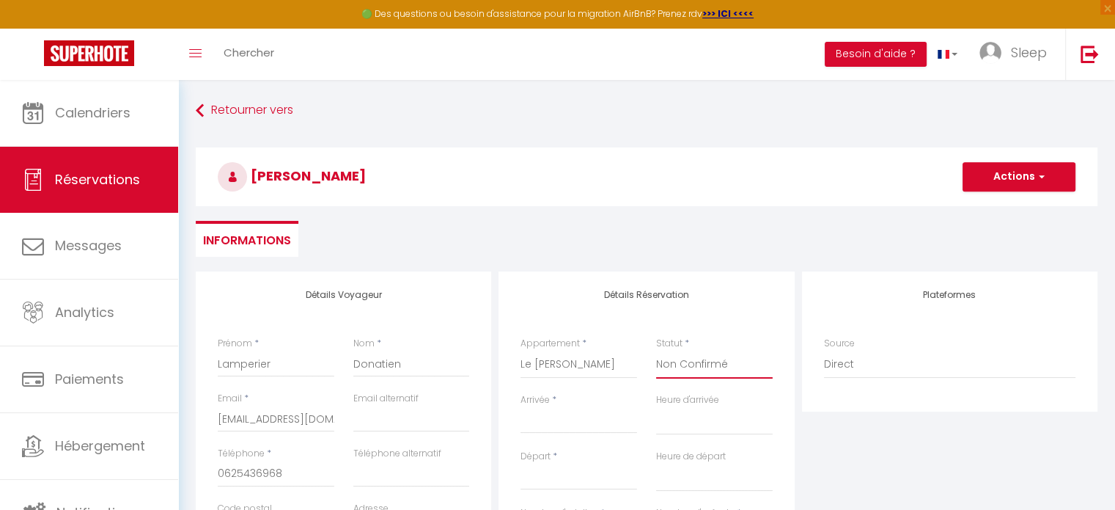
click at [656, 350] on select "Confirmé Non Confirmé Annulé Annulé par le voyageur No Show Request" at bounding box center [714, 364] width 117 height 28
click at [567, 434] on div "Arrivée * < Oct 2025 > Dim Lun Mar Mer Jeu Ven Sam 1 2 3 4 5 6 7 8 9 10 11 12 1…" at bounding box center [579, 421] width 136 height 56
click at [561, 427] on input "Arrivée" at bounding box center [579, 421] width 117 height 19
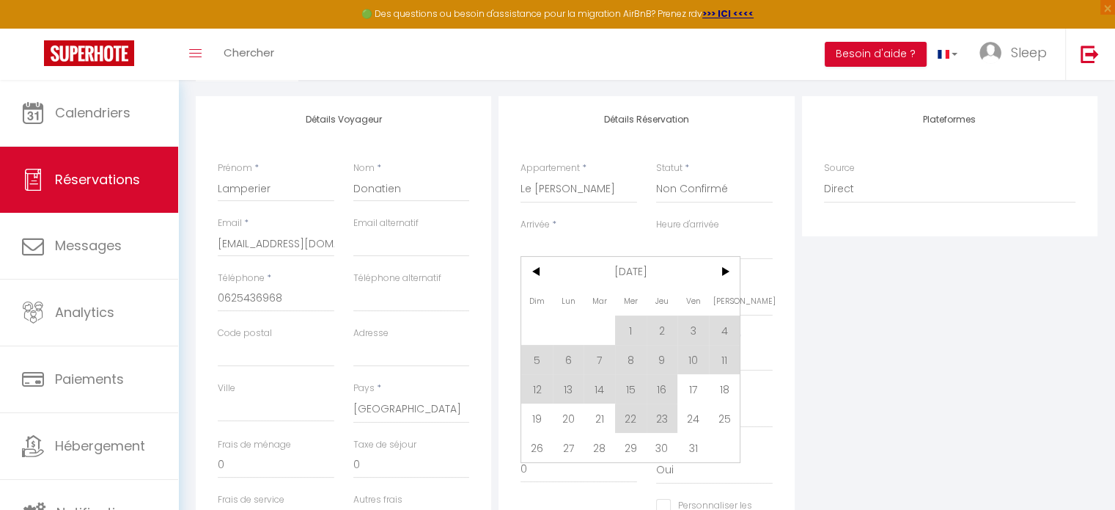
scroll to position [176, 0]
click at [565, 391] on span "13" at bounding box center [569, 387] width 32 height 29
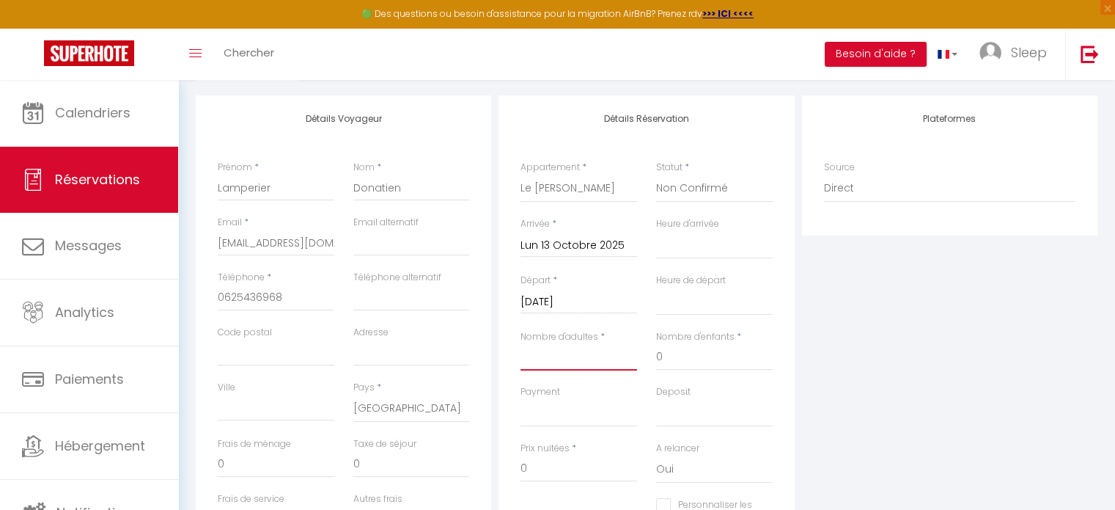
click at [586, 364] on input "Nombre d'adultes" at bounding box center [579, 357] width 117 height 26
click at [587, 300] on input "Mar 14 Octobre 2025" at bounding box center [579, 302] width 117 height 19
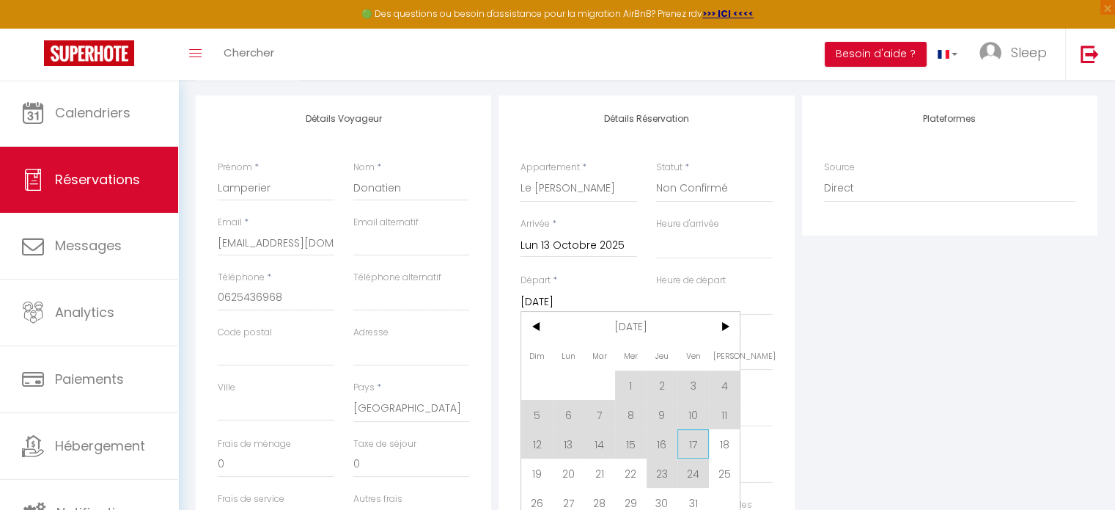
click at [690, 436] on span "17" at bounding box center [694, 443] width 32 height 29
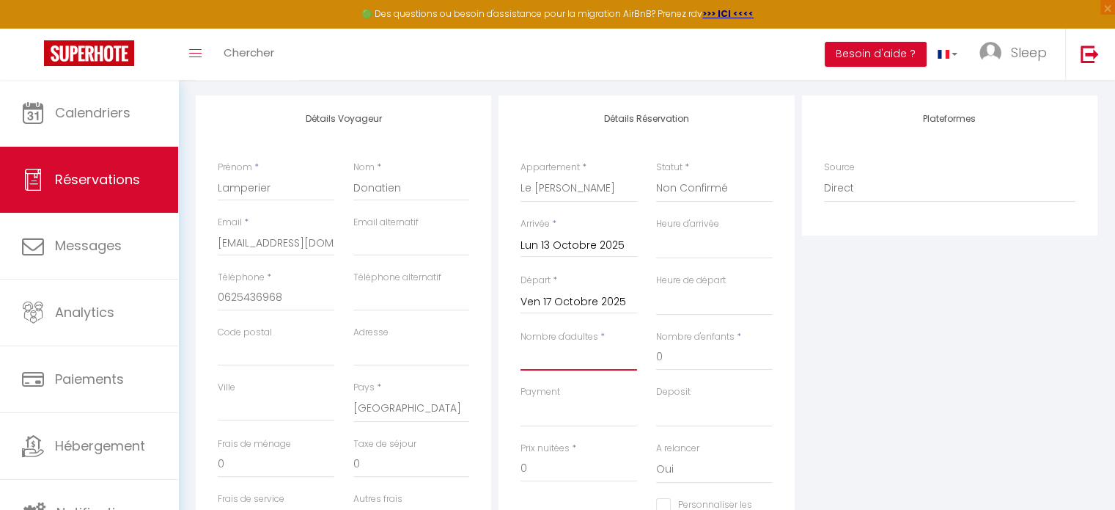
click at [572, 360] on input "Nombre d'adultes" at bounding box center [579, 357] width 117 height 26
click at [830, 392] on div "Plateformes Source Direct Airbnb.com Booking.com Chalet montagne Expedia Gite d…" at bounding box center [949, 357] width 303 height 524
click at [602, 423] on select "OK KO" at bounding box center [579, 413] width 117 height 28
click at [521, 399] on select "OK KO" at bounding box center [579, 413] width 117 height 28
click at [707, 410] on select "OK KO" at bounding box center [714, 413] width 117 height 28
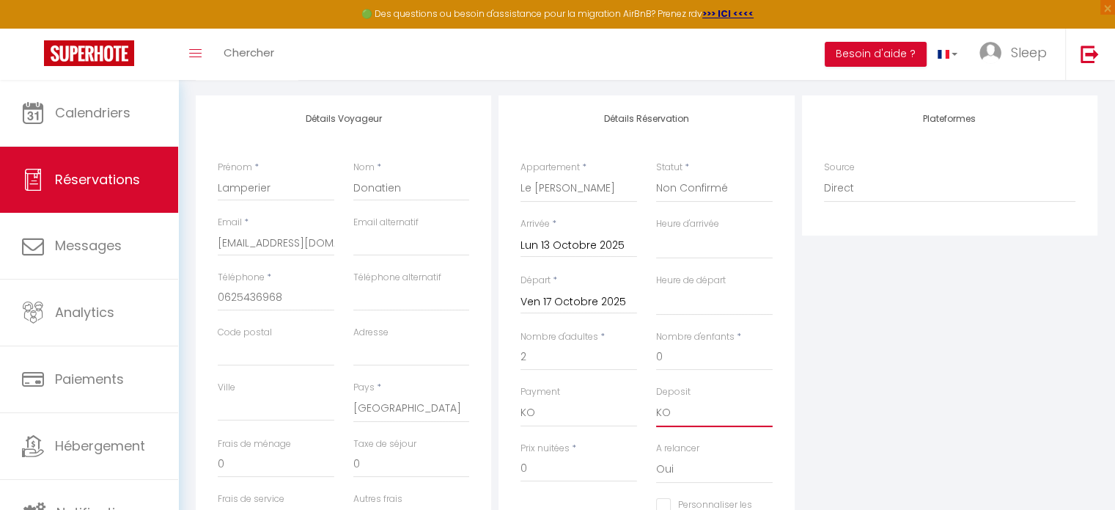
click at [656, 399] on select "OK KO" at bounding box center [714, 413] width 117 height 28
click at [830, 386] on div "Plateformes Source Direct Airbnb.com Booking.com Chalet montagne Expedia Gite d…" at bounding box center [949, 357] width 303 height 524
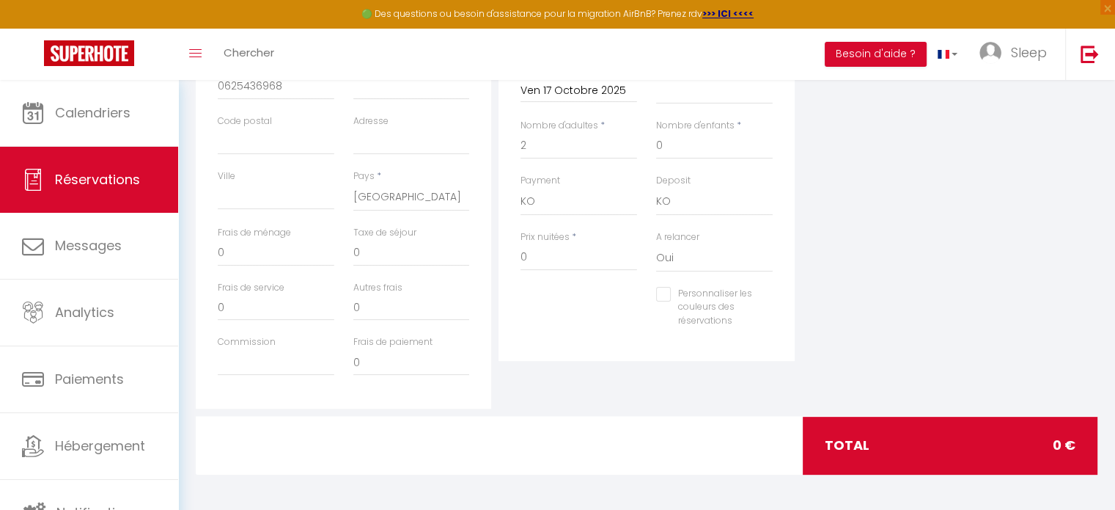
scroll to position [388, 0]
click at [273, 255] on input "0" at bounding box center [276, 252] width 117 height 26
click at [367, 243] on input "0" at bounding box center [411, 252] width 117 height 26
click at [261, 305] on input "0" at bounding box center [276, 306] width 117 height 26
click at [537, 257] on input "0" at bounding box center [579, 256] width 117 height 26
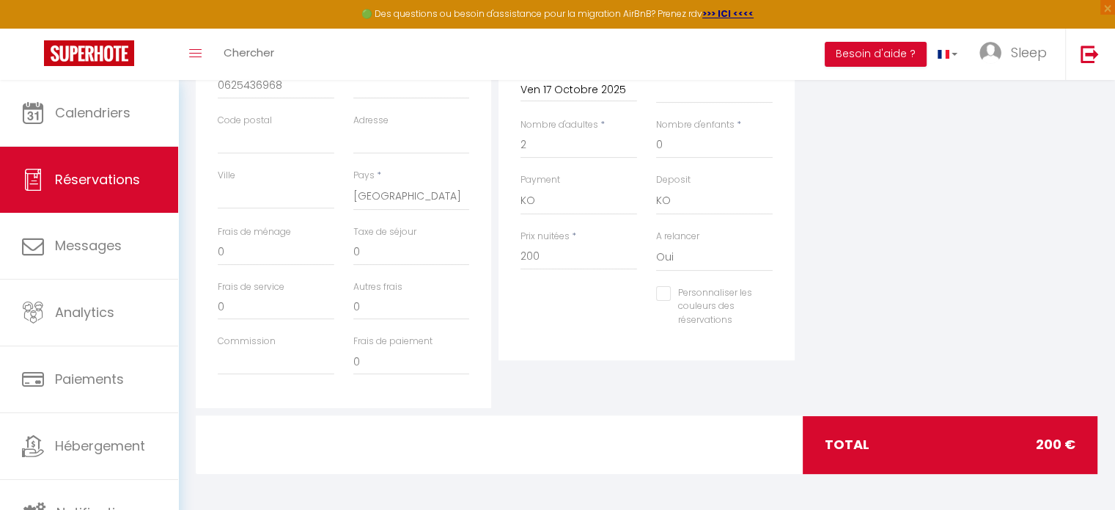
click at [597, 389] on div "Détails Réservation Appartement * La Maison Coquine Le Studio 68 - Hyper Centre…" at bounding box center [646, 145] width 303 height 524
click at [252, 256] on input "0" at bounding box center [276, 252] width 117 height 26
click at [378, 249] on input "0" at bounding box center [411, 252] width 117 height 26
click at [603, 348] on div "Détails Réservation Appartement * La Maison Coquine Le Studio 68 - Hyper Centre…" at bounding box center [646, 121] width 295 height 477
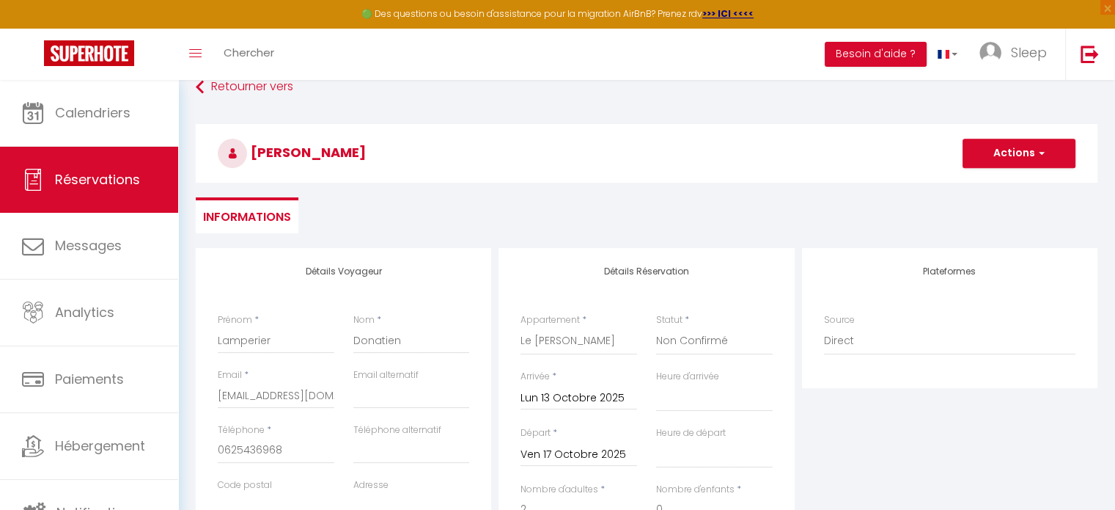
scroll to position [16, 0]
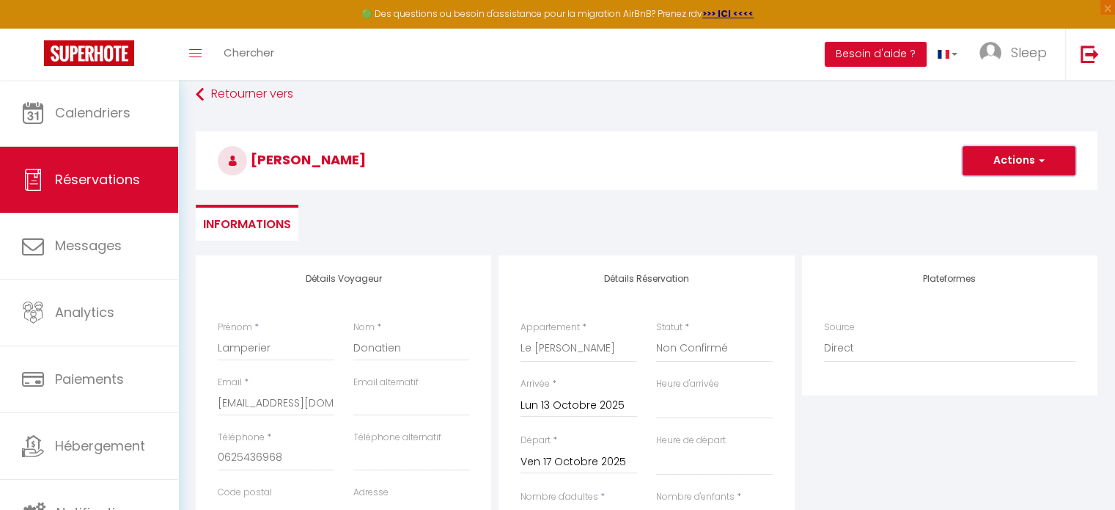
click at [1032, 164] on button "Actions" at bounding box center [1019, 160] width 113 height 29
click at [844, 190] on div "Lamperier Donatien Actions Enregistrer Actions Enregistrer Aperçu et éditer Env…" at bounding box center [646, 158] width 921 height 78
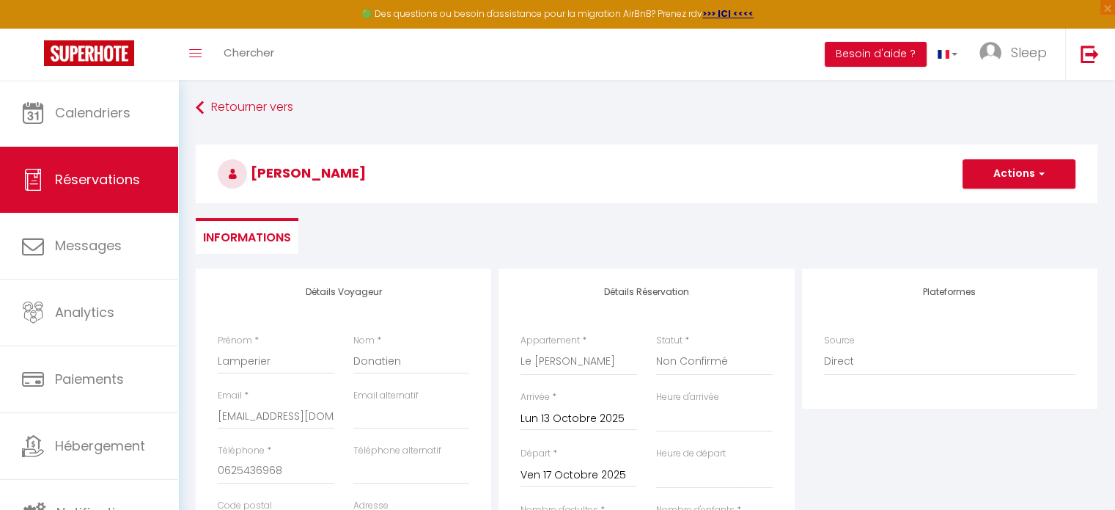
scroll to position [0, 0]
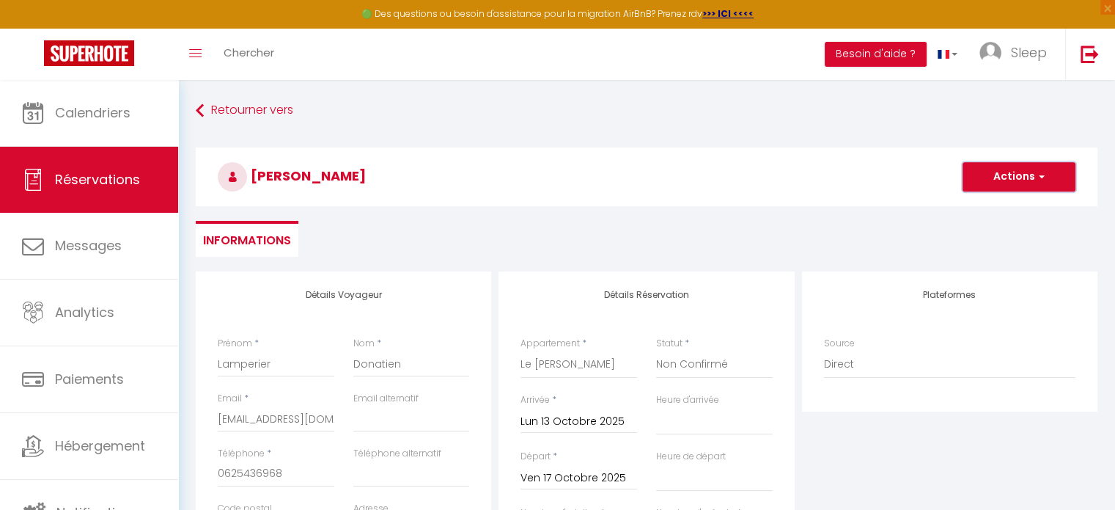
click at [1032, 173] on button "Actions" at bounding box center [1019, 176] width 113 height 29
click at [988, 216] on link "Enregistrer" at bounding box center [1005, 208] width 116 height 19
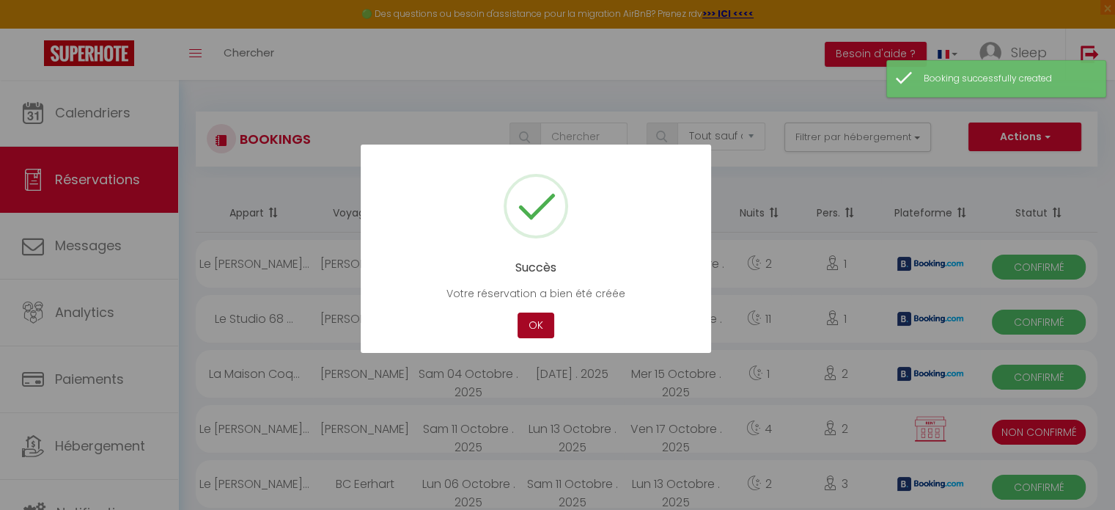
click at [534, 327] on button "OK" at bounding box center [536, 325] width 37 height 26
